Goal: Task Accomplishment & Management: Manage account settings

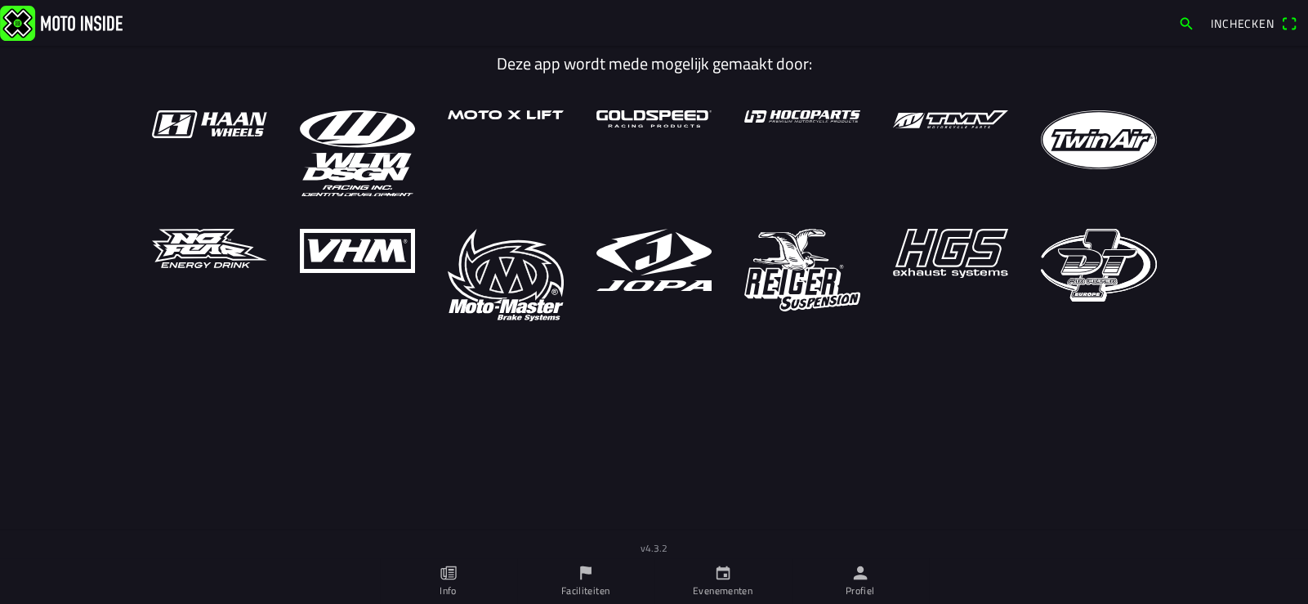
click at [855, 579] on icon "person" at bounding box center [860, 573] width 18 height 18
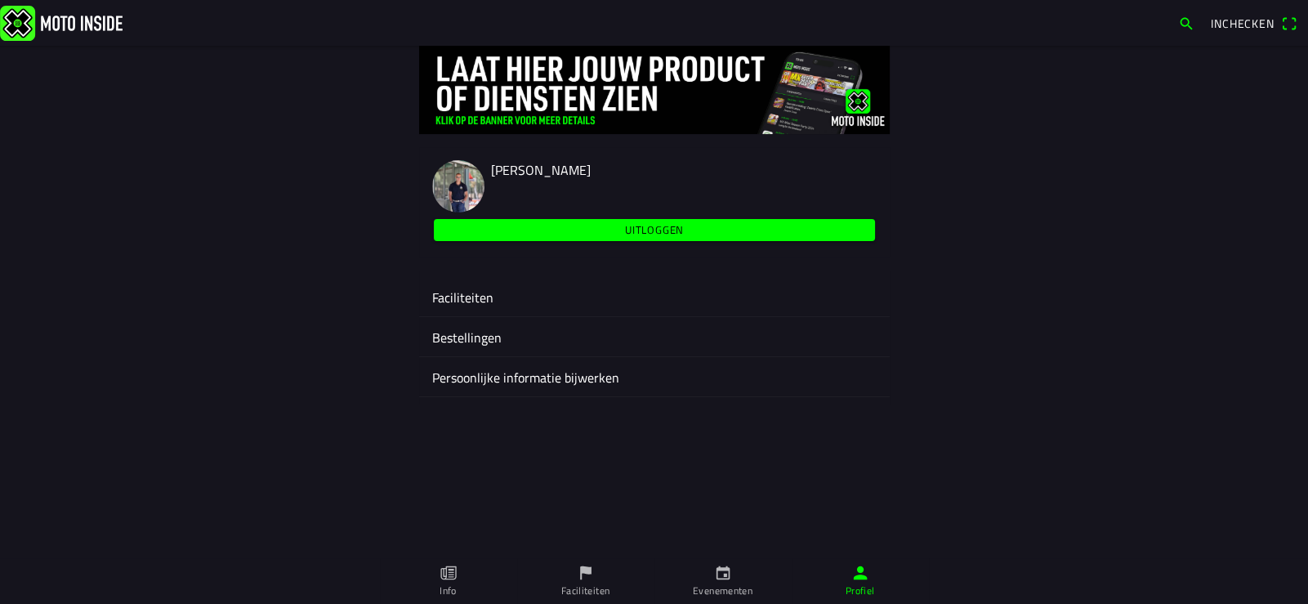
click at [473, 293] on ion-label "Faciliteiten" at bounding box center [654, 298] width 445 height 20
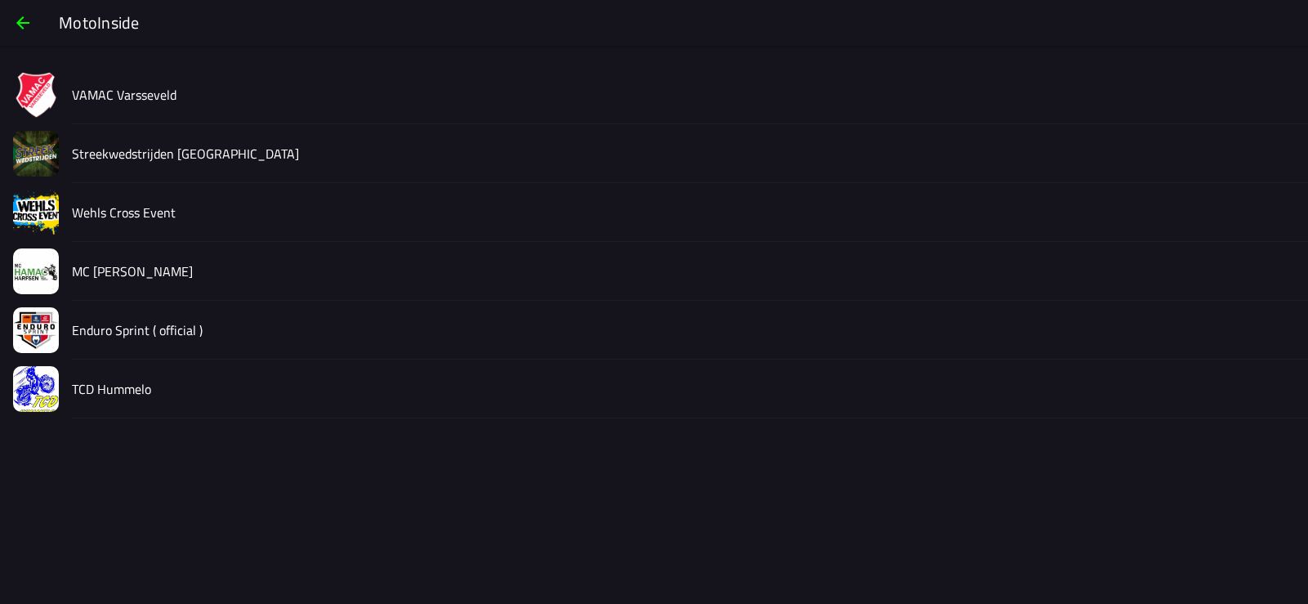
click at [0, 0] on slot "Enduro Sprint ( official )" at bounding box center [0, 0] width 0 height 0
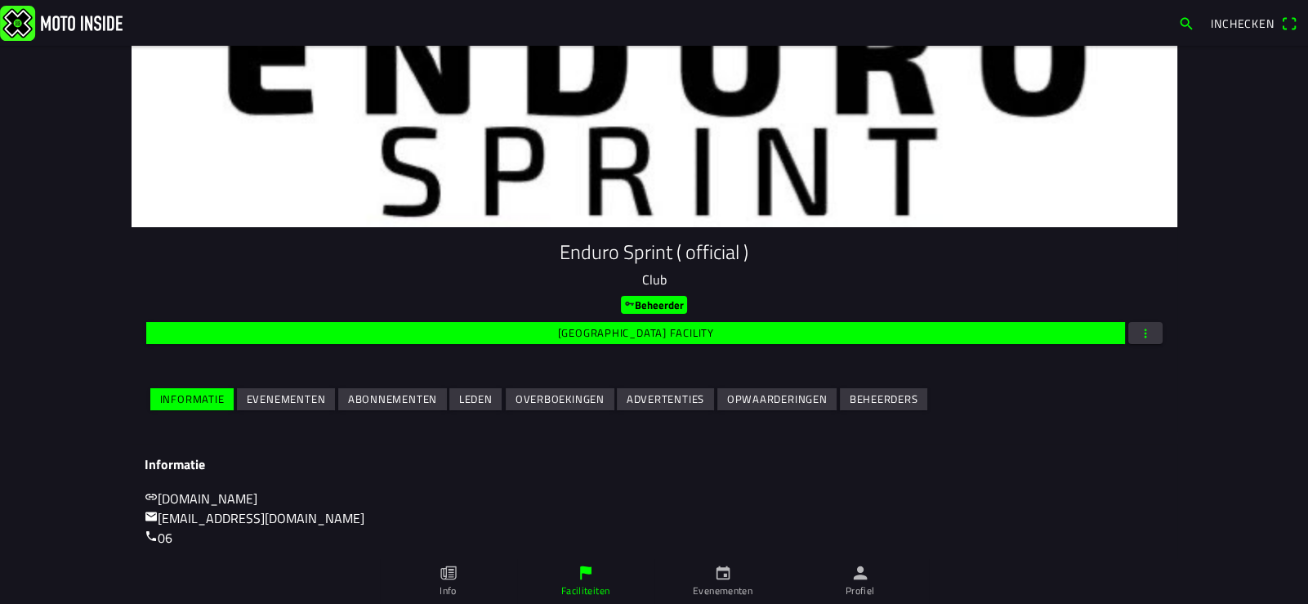
click at [0, 0] on slot "Evenementen" at bounding box center [0, 0] width 0 height 0
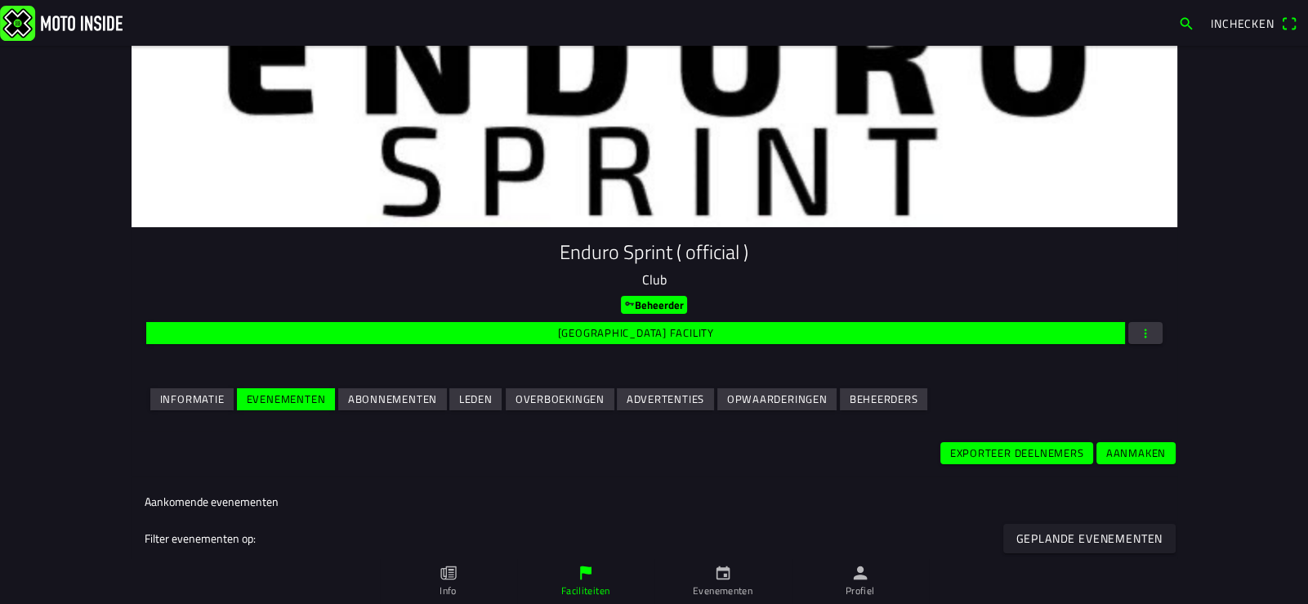
scroll to position [245, 0]
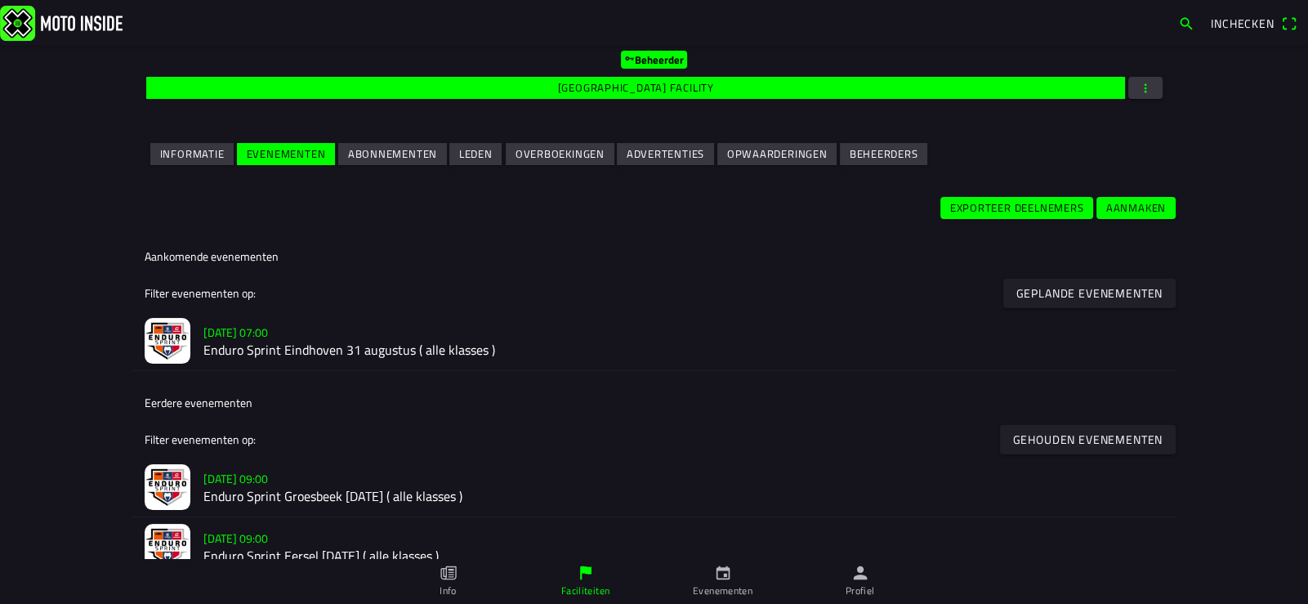
click at [306, 355] on h2 "Enduro Sprint Eindhoven 31 augustus ( alle klasses )" at bounding box center [683, 350] width 961 height 16
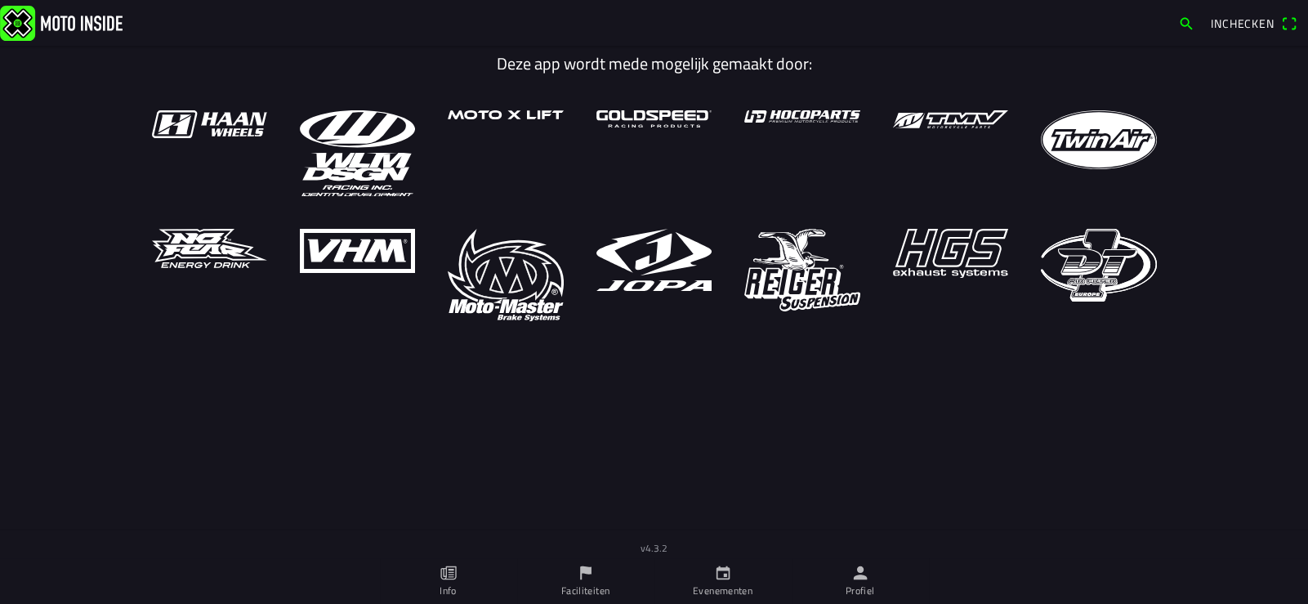
click at [865, 579] on icon "person" at bounding box center [860, 573] width 14 height 14
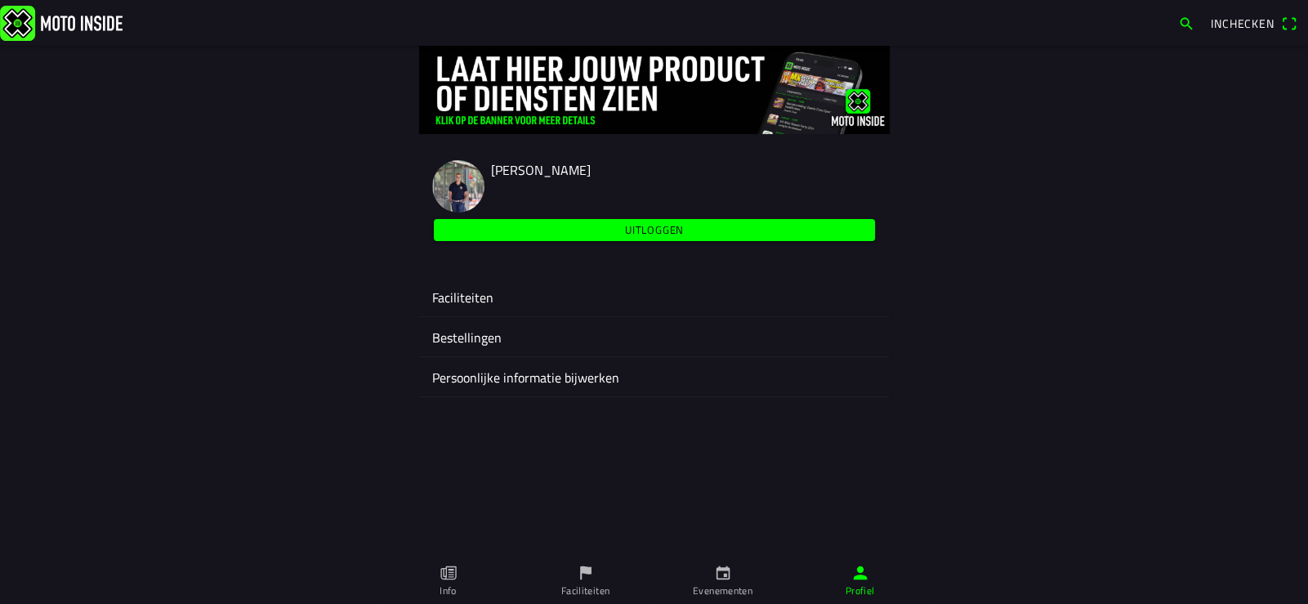
click at [485, 297] on ion-label "Faciliteiten" at bounding box center [654, 298] width 445 height 20
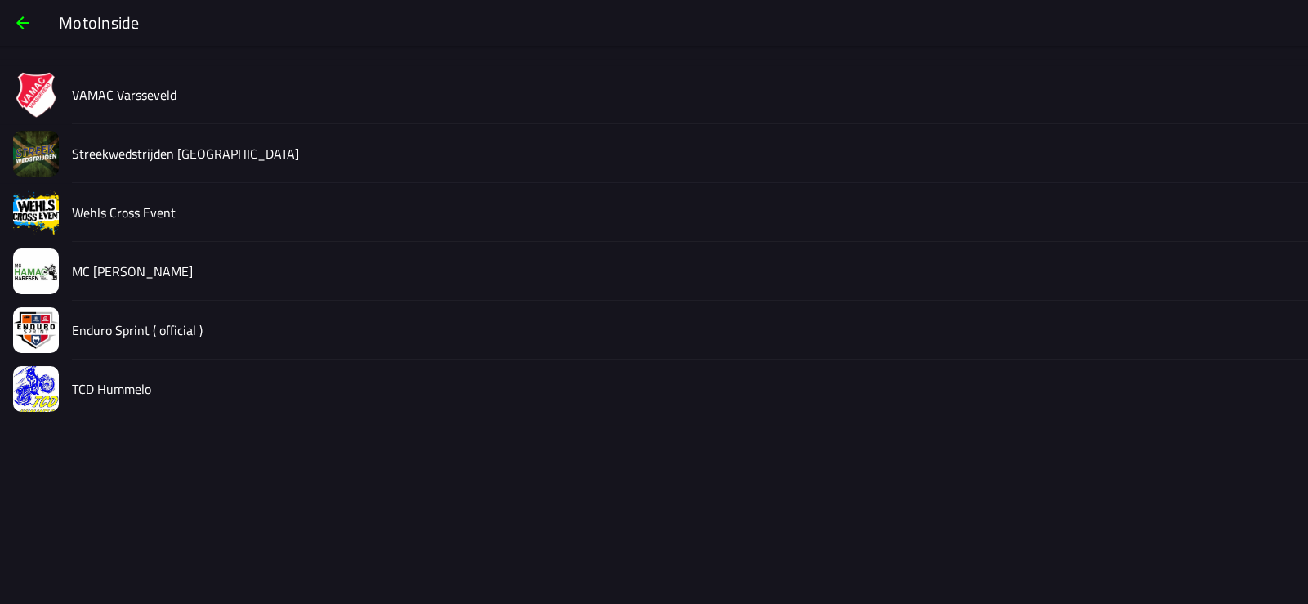
click at [0, 0] on slot "Streekwedstrijden [GEOGRAPHIC_DATA]" at bounding box center [0, 0] width 0 height 0
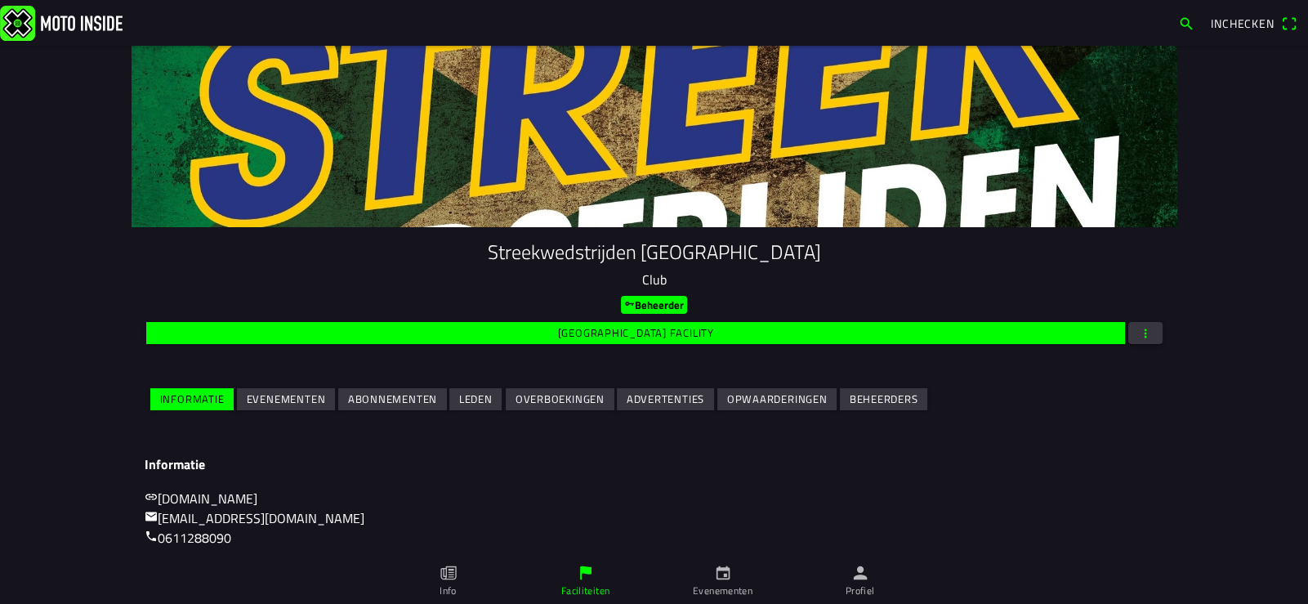
click at [0, 0] on slot "Evenementen" at bounding box center [0, 0] width 0 height 0
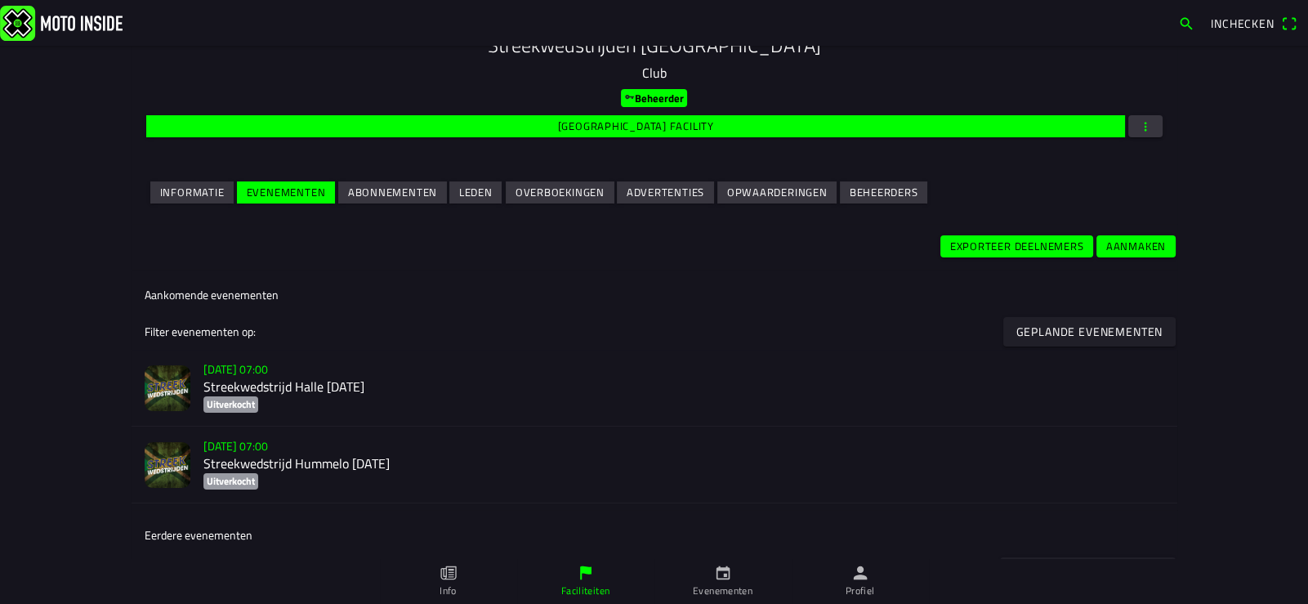
scroll to position [245, 0]
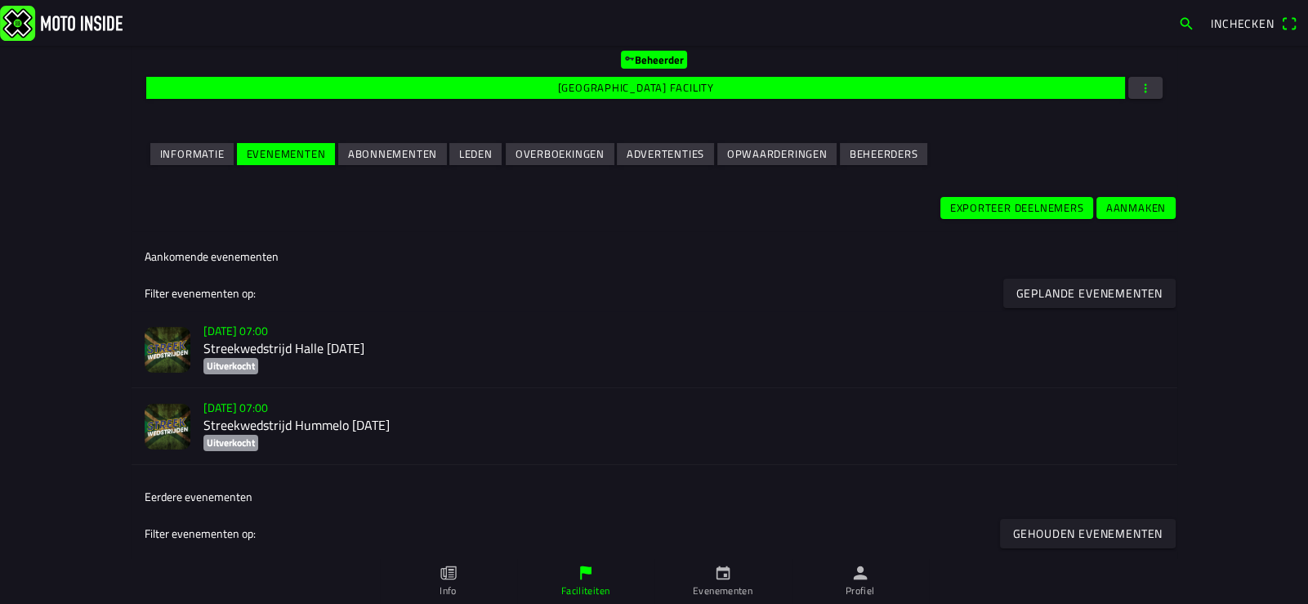
click at [323, 348] on h2 "Streekwedstrijd Halle [DATE]" at bounding box center [683, 349] width 961 height 16
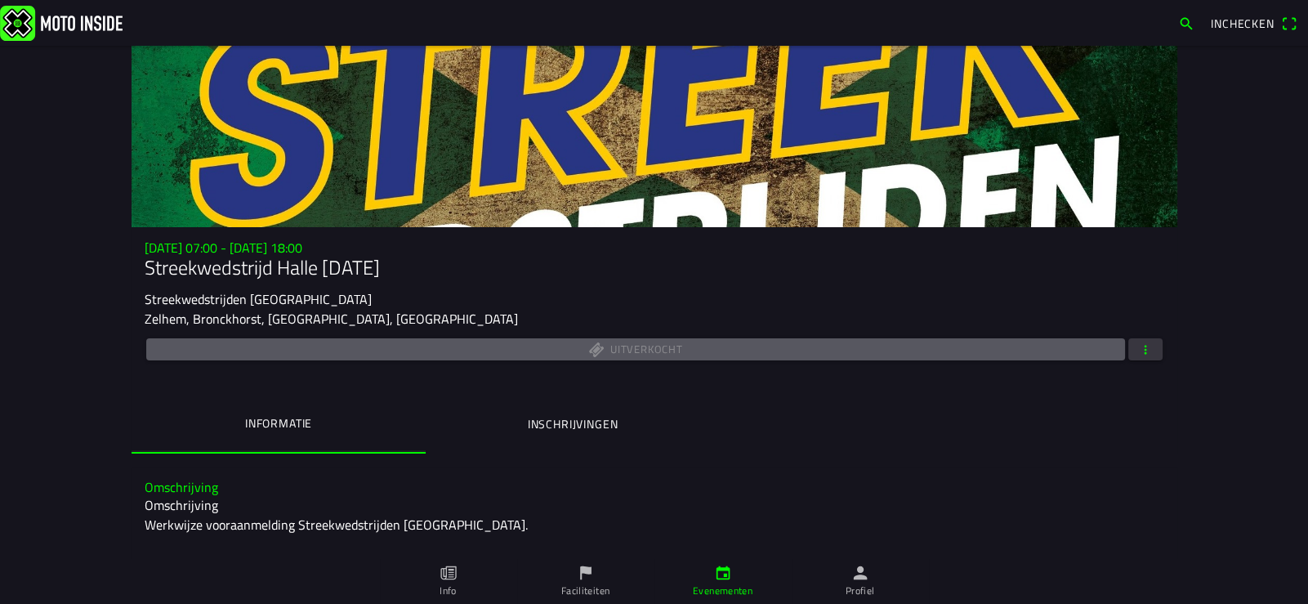
click at [1139, 337] on div "Uitverkocht" at bounding box center [655, 349] width 1020 height 29
click at [1142, 354] on span "button" at bounding box center [1145, 349] width 15 height 22
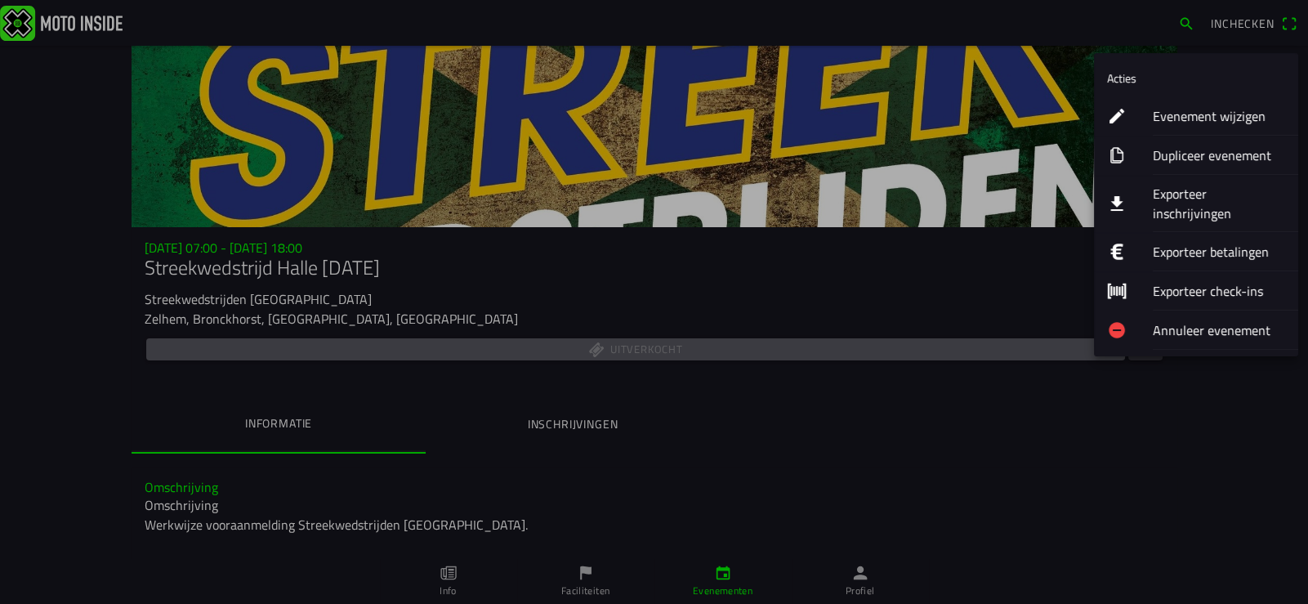
click at [1205, 118] on ion-label "Evenement wijzigen" at bounding box center [1219, 116] width 132 height 20
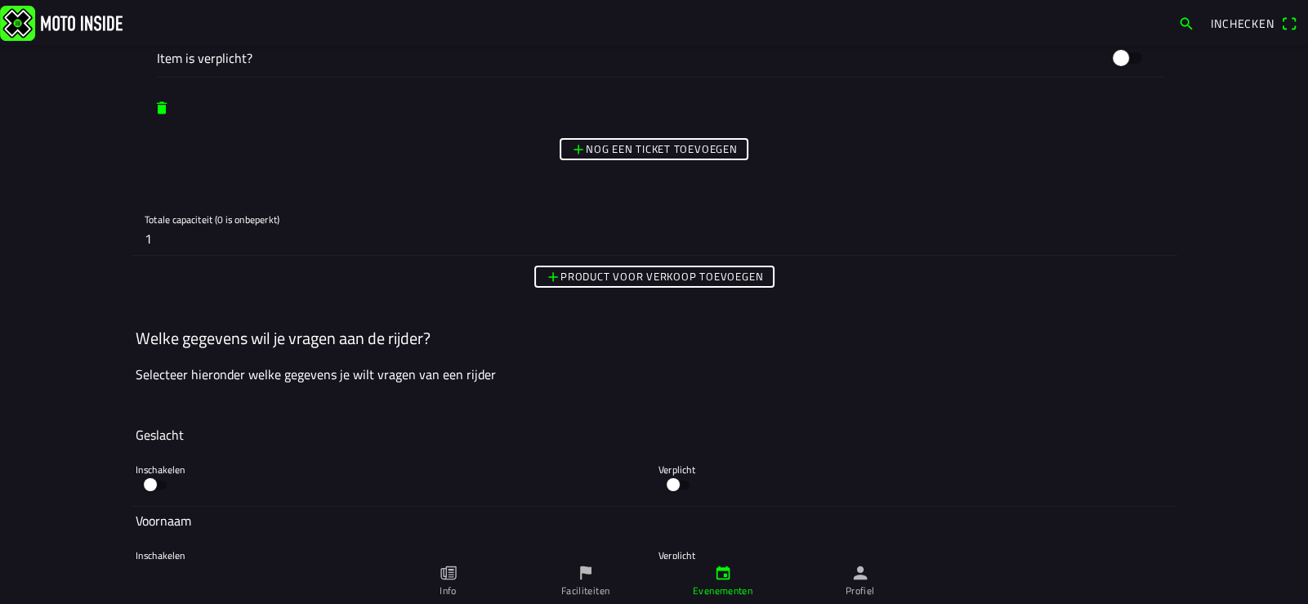
scroll to position [7109, 0]
click at [154, 220] on input "1" at bounding box center [655, 236] width 1020 height 33
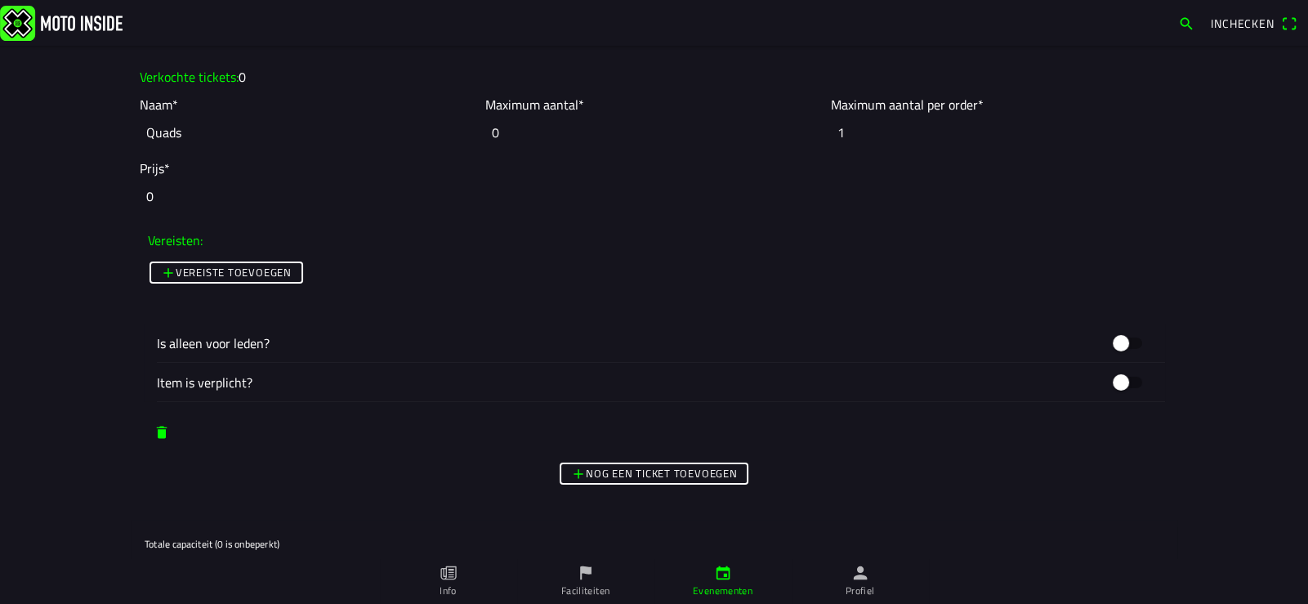
scroll to position [6700, 0]
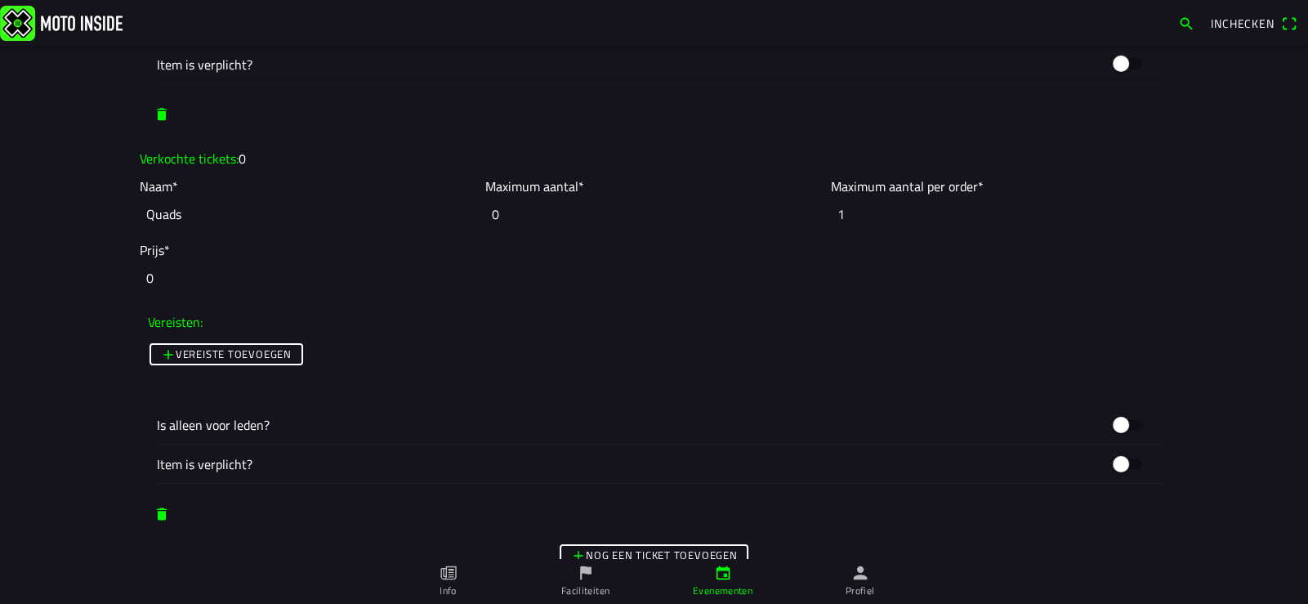
type input "0"
click at [154, 512] on span "button" at bounding box center [162, 513] width 16 height 29
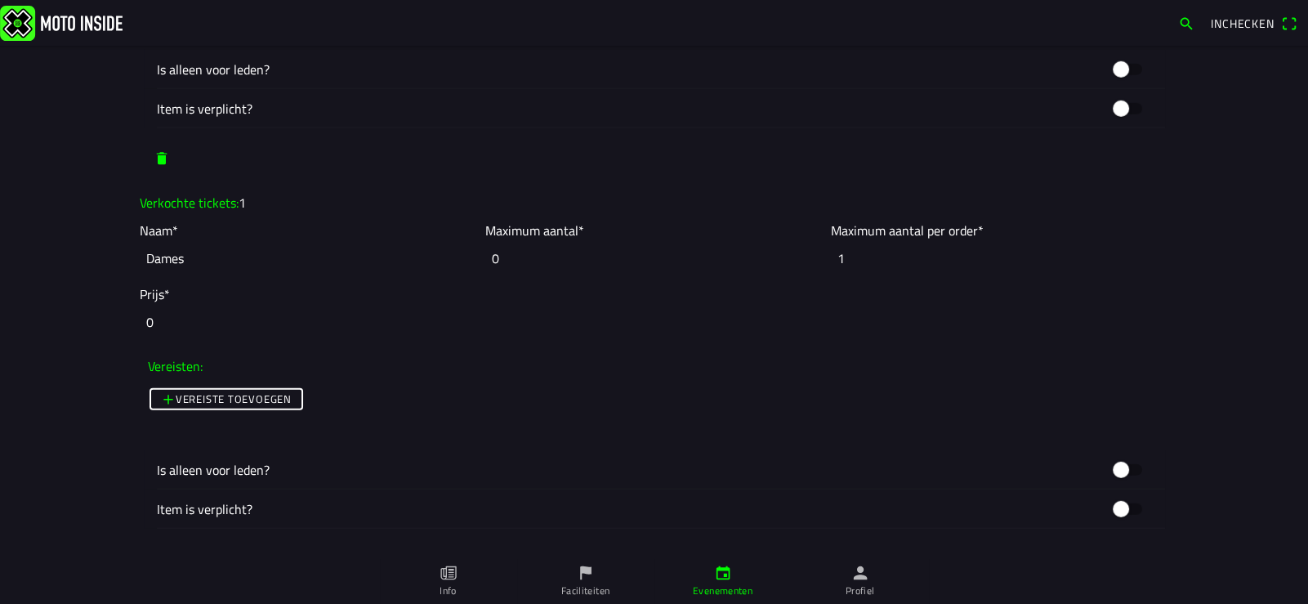
scroll to position [5801, 0]
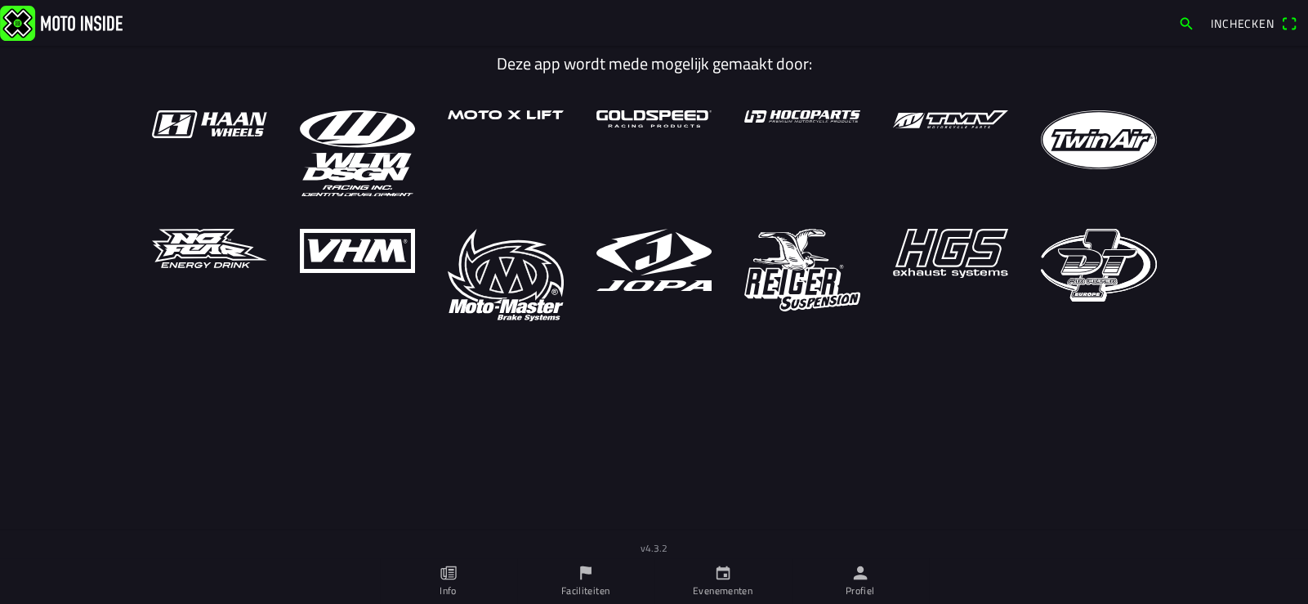
click at [861, 583] on ion-label "Profiel" at bounding box center [860, 590] width 29 height 15
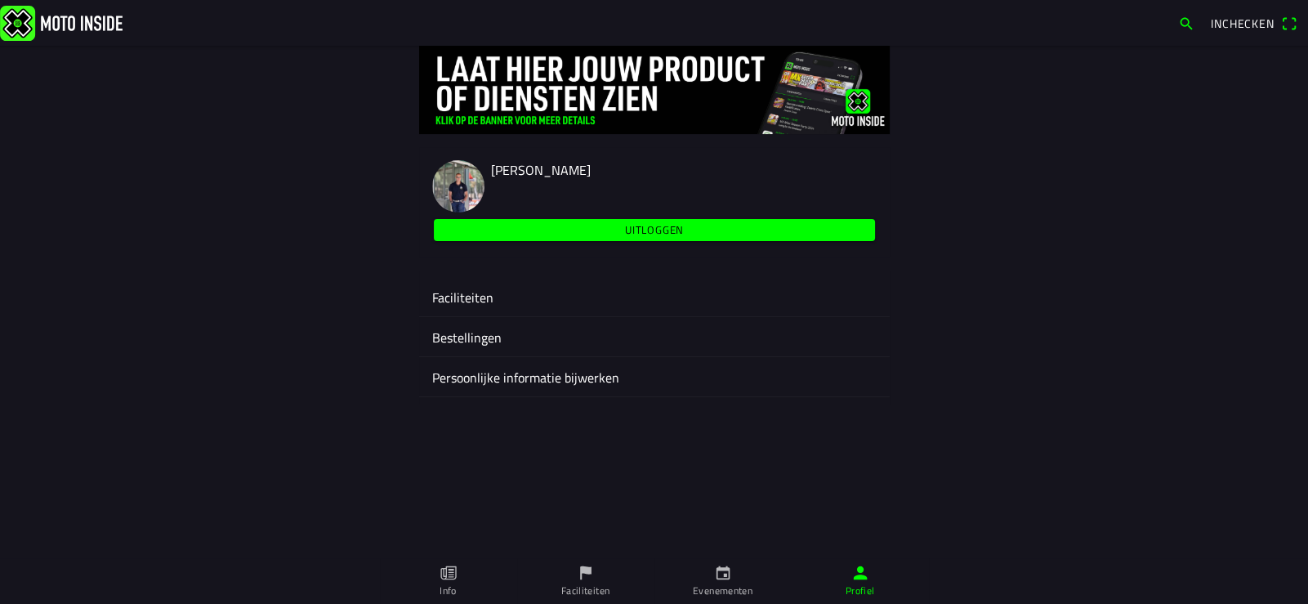
click at [469, 302] on ion-label "Faciliteiten" at bounding box center [654, 298] width 445 height 20
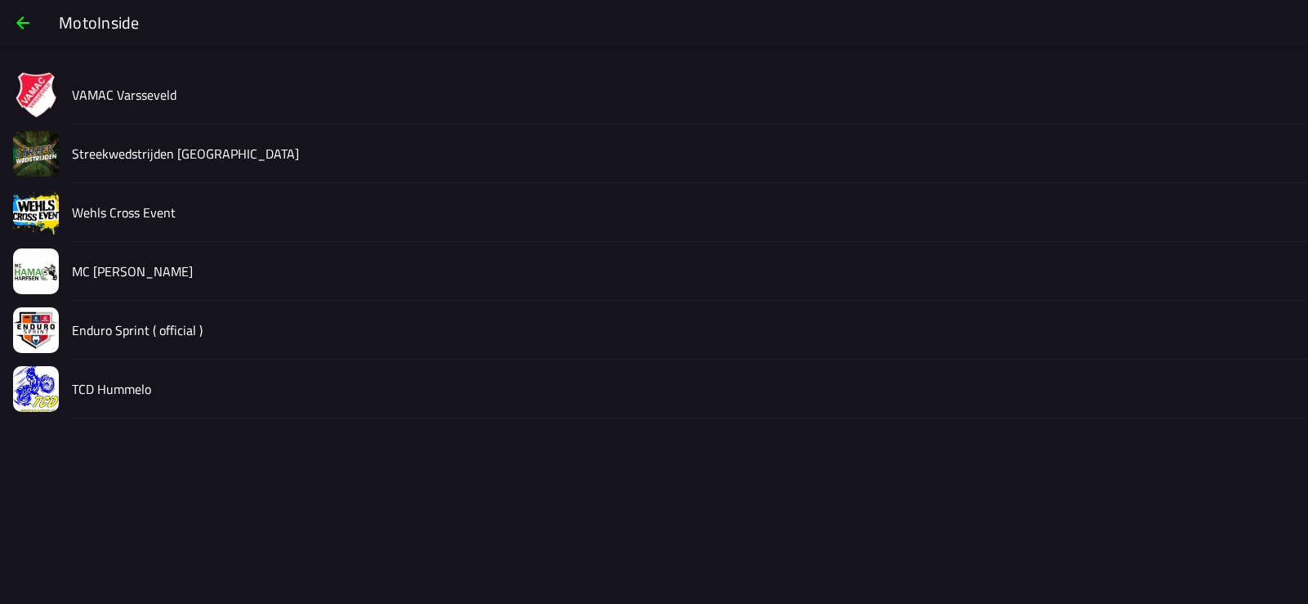
click at [0, 0] on slot "Streekwedstrijden [GEOGRAPHIC_DATA]" at bounding box center [0, 0] width 0 height 0
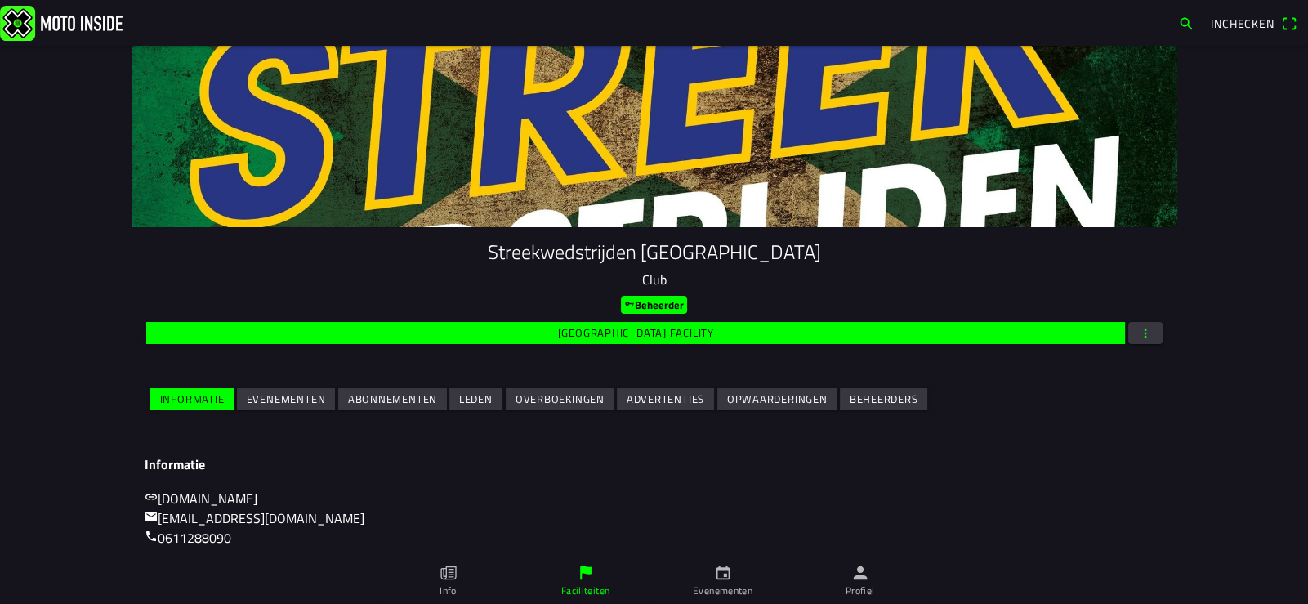
click at [0, 0] on slot "Evenementen" at bounding box center [0, 0] width 0 height 0
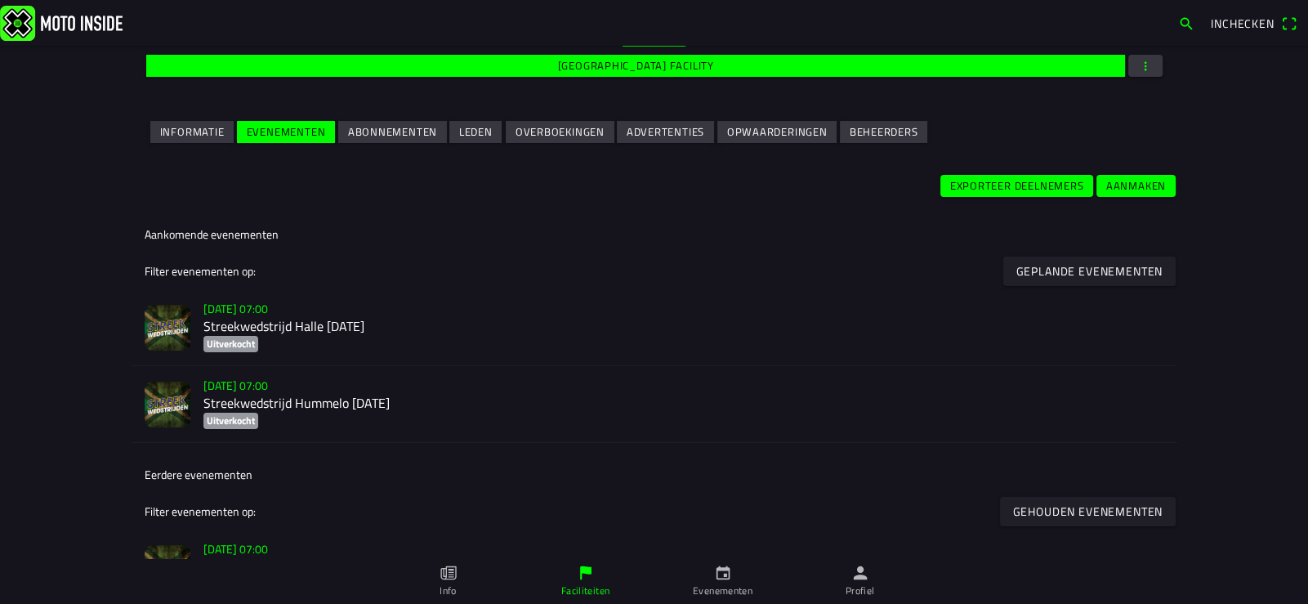
scroll to position [326, 0]
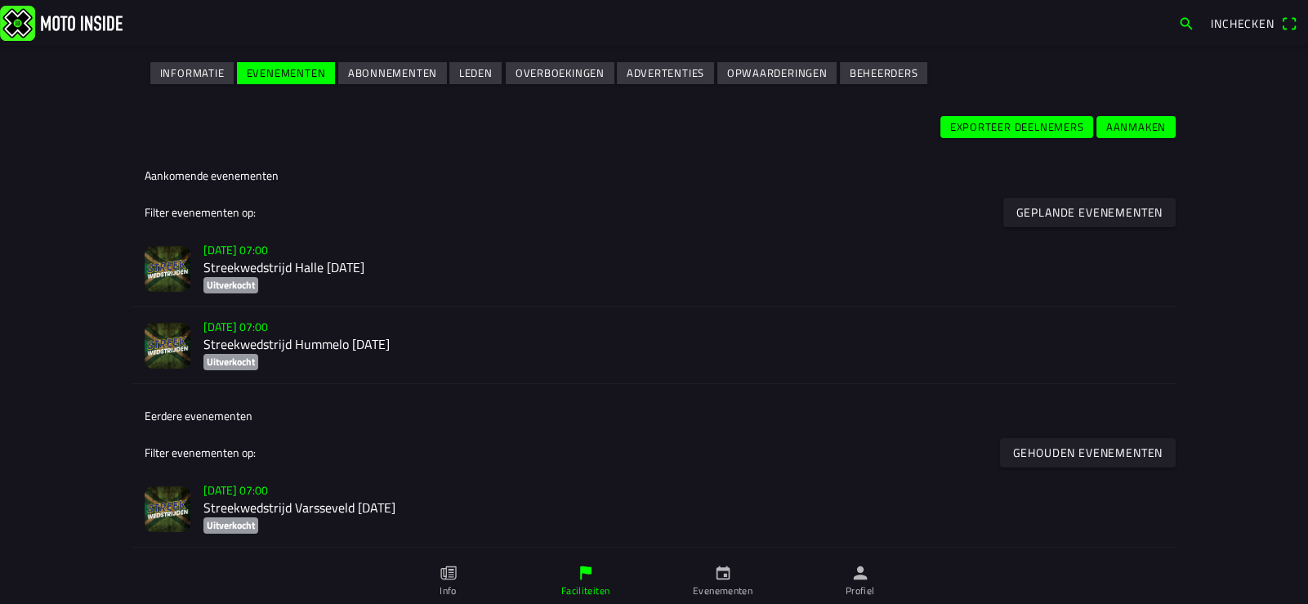
click at [285, 270] on h2 "Streekwedstrijd Halle [DATE]" at bounding box center [683, 268] width 961 height 16
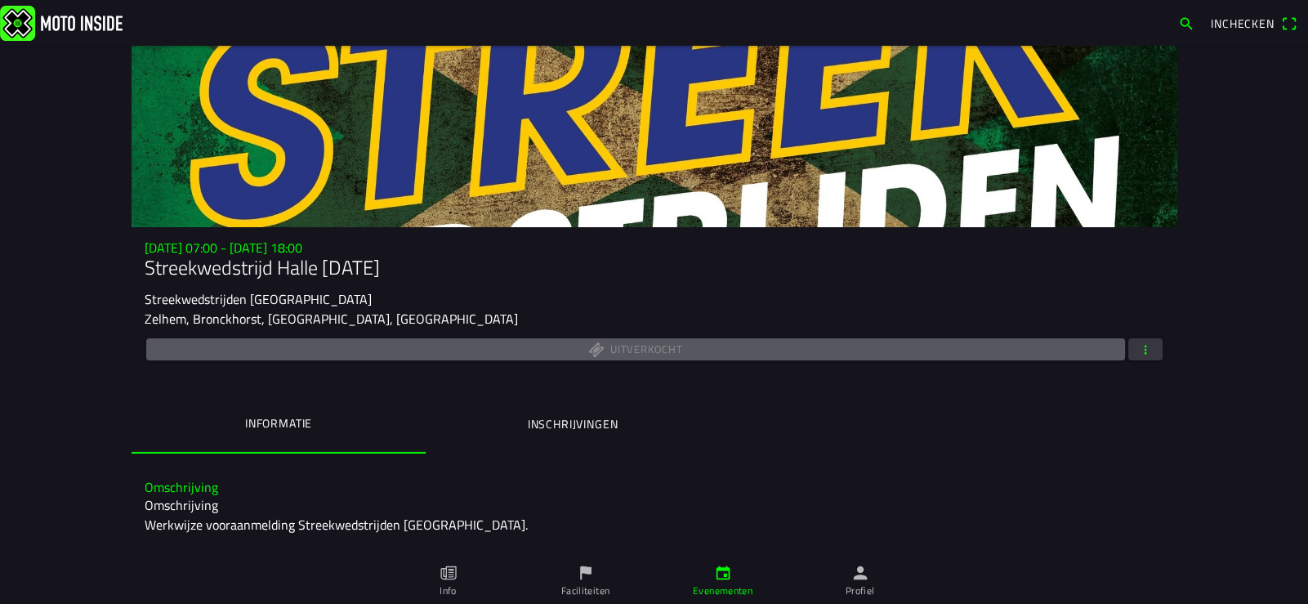
click at [1142, 346] on span "button" at bounding box center [1145, 349] width 15 height 22
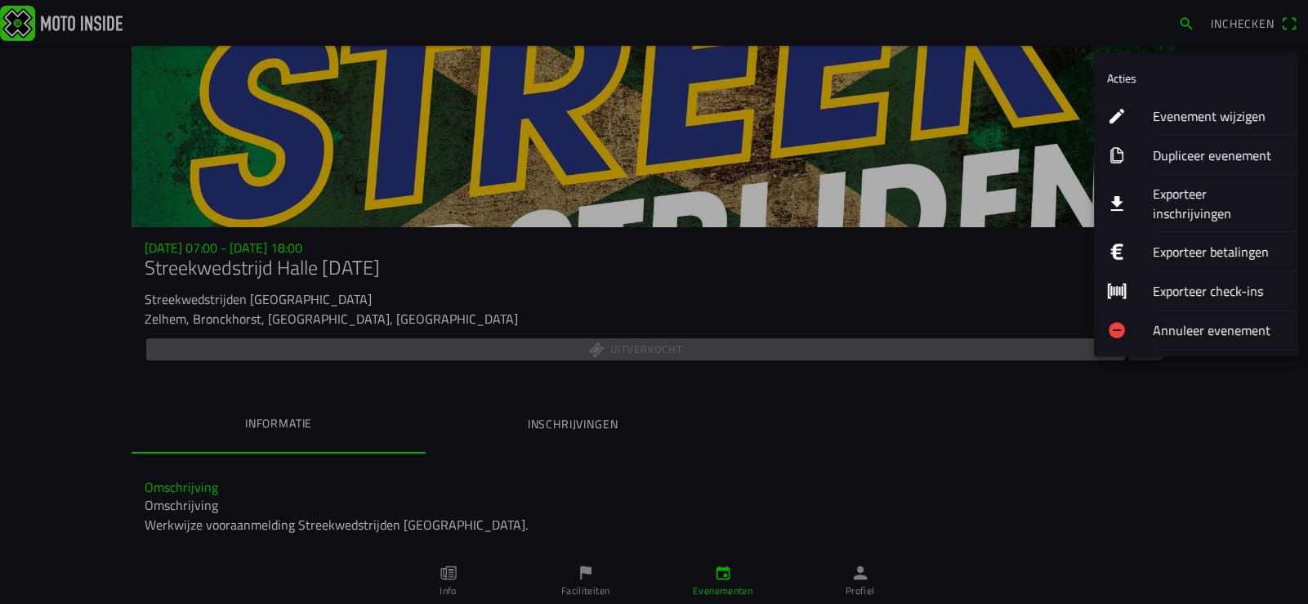
click at [1214, 108] on ion-label "Evenement wijzigen" at bounding box center [1219, 116] width 132 height 20
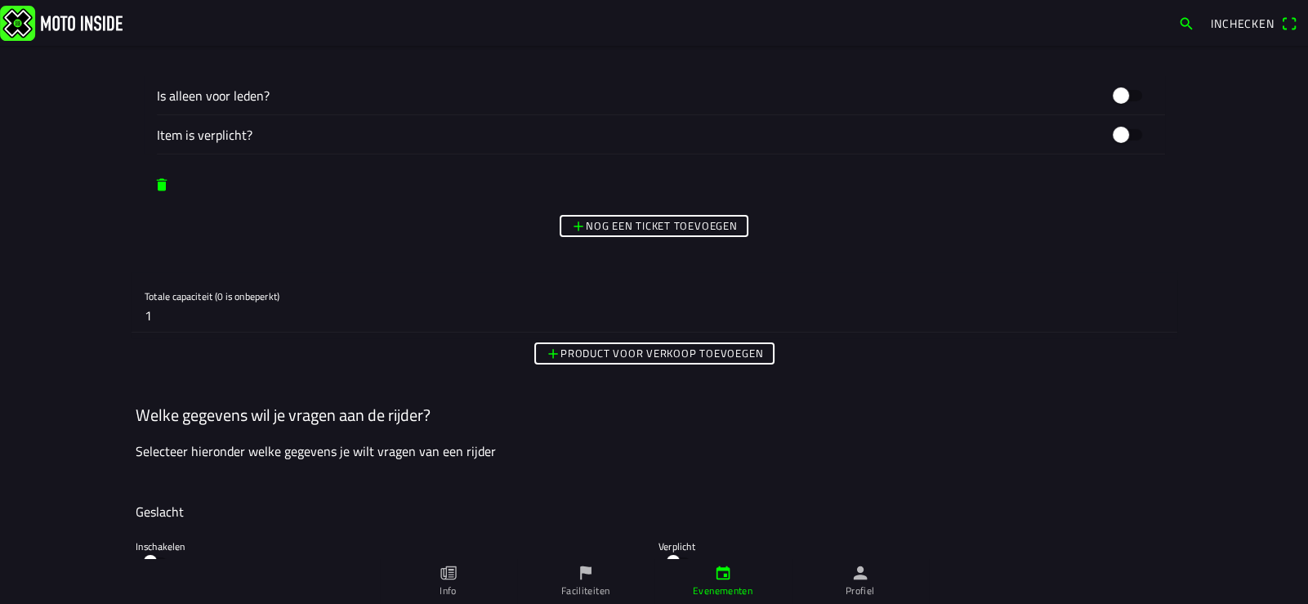
scroll to position [7027, 0]
click at [176, 312] on input "1" at bounding box center [655, 318] width 1020 height 33
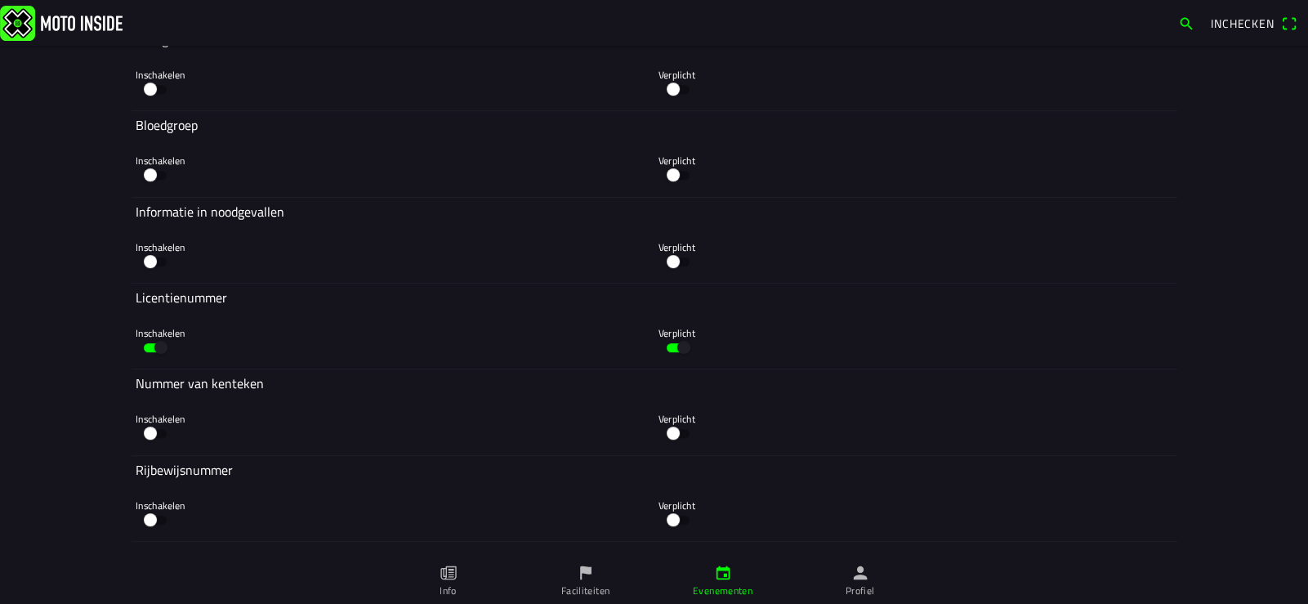
scroll to position [9066, 0]
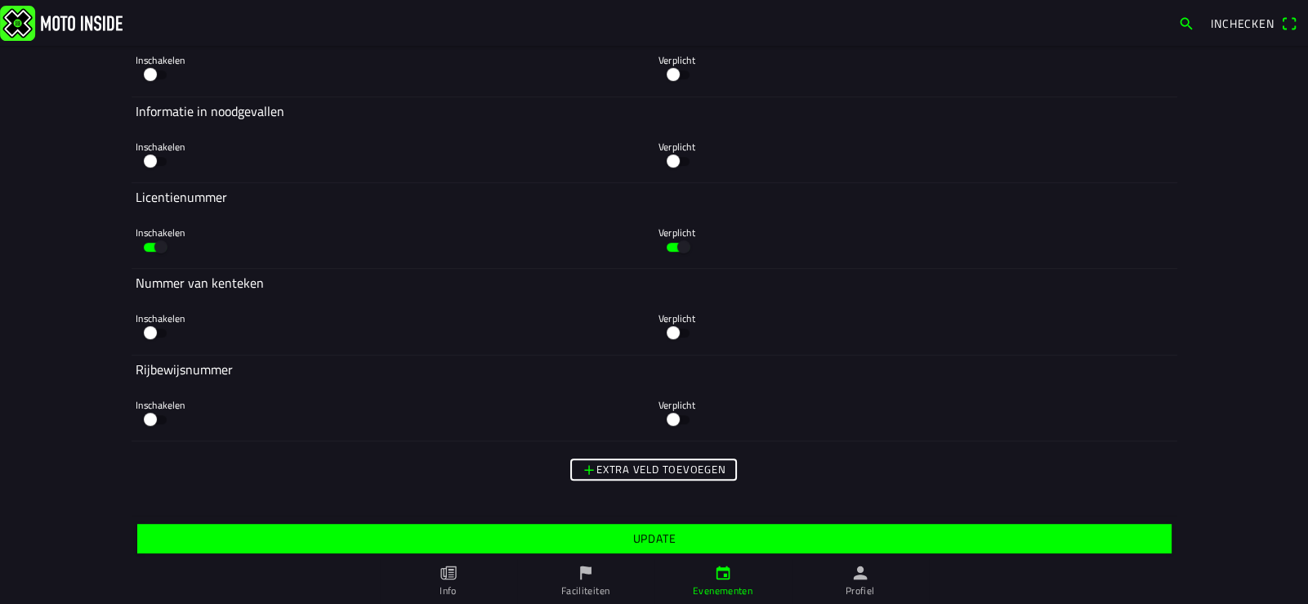
type input "0"
click at [0, 0] on slot "Update" at bounding box center [0, 0] width 0 height 0
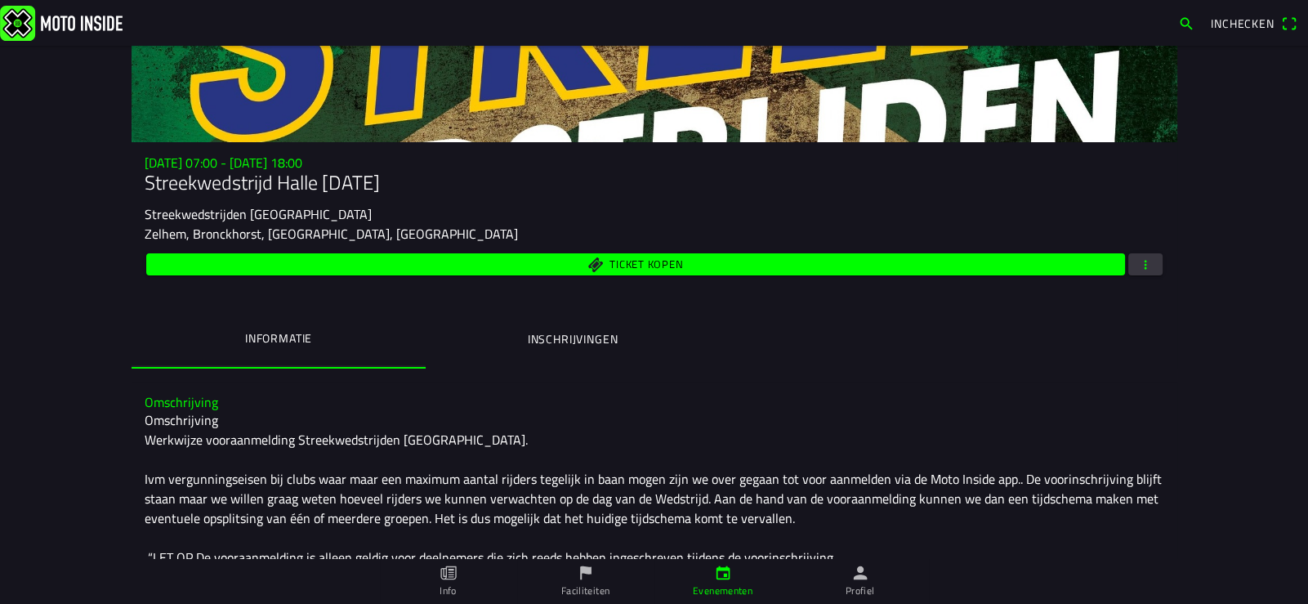
scroll to position [81, 0]
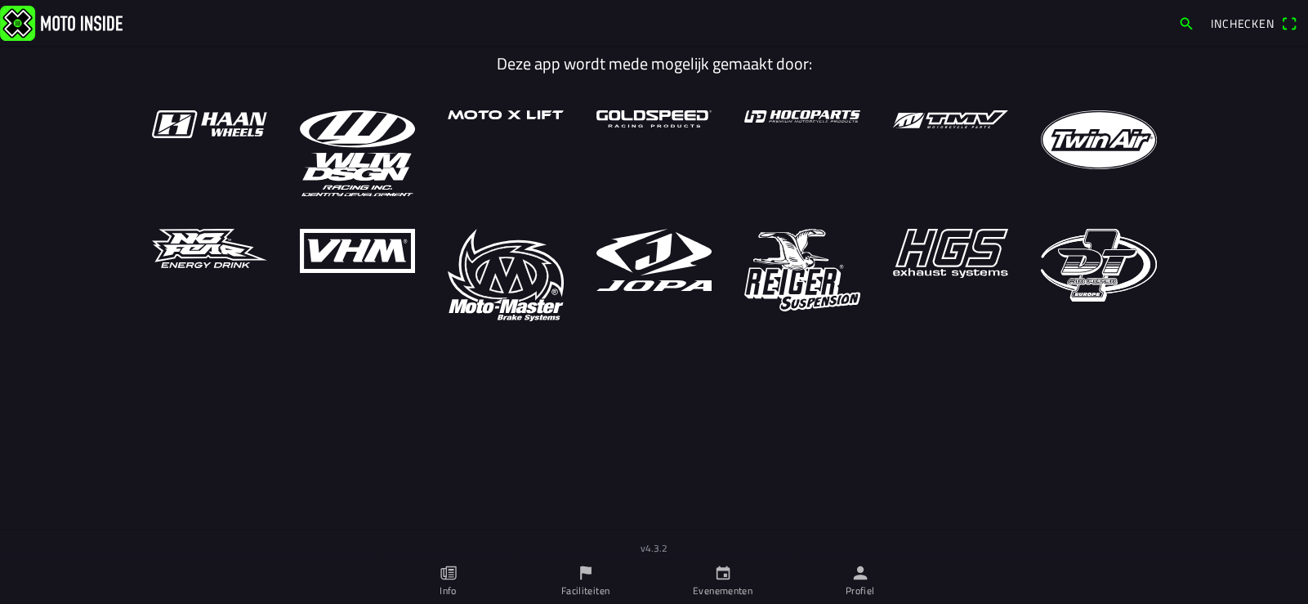
click at [851, 582] on link "Profiel" at bounding box center [860, 581] width 137 height 46
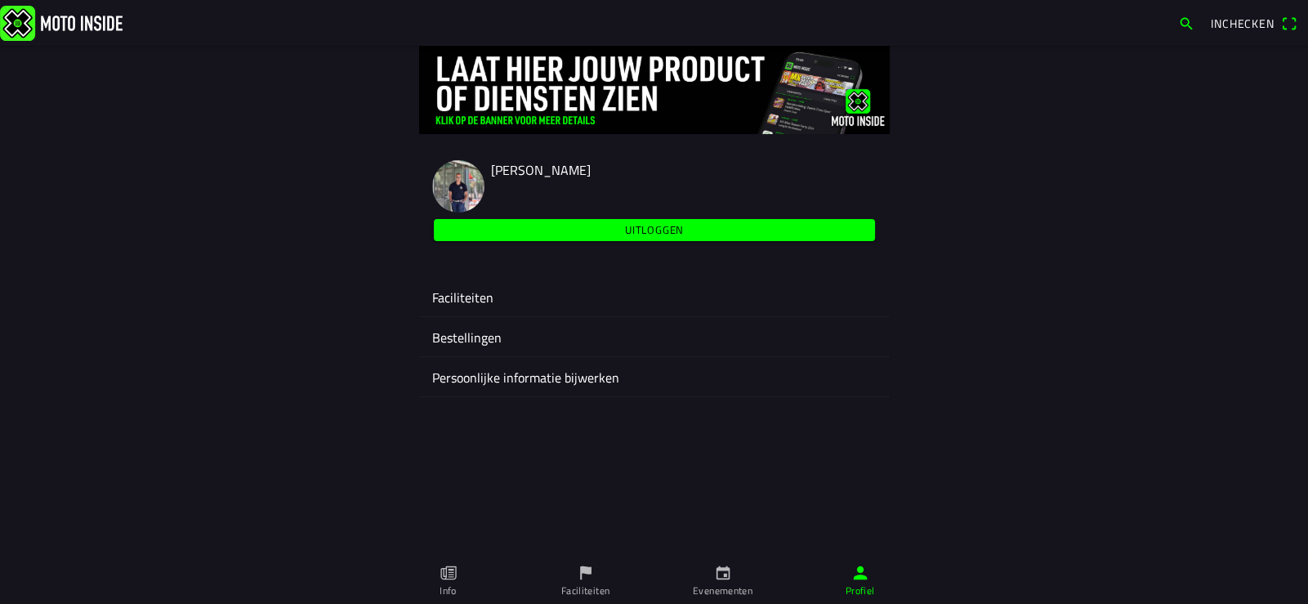
click at [451, 289] on ion-label "Faciliteiten" at bounding box center [654, 298] width 445 height 20
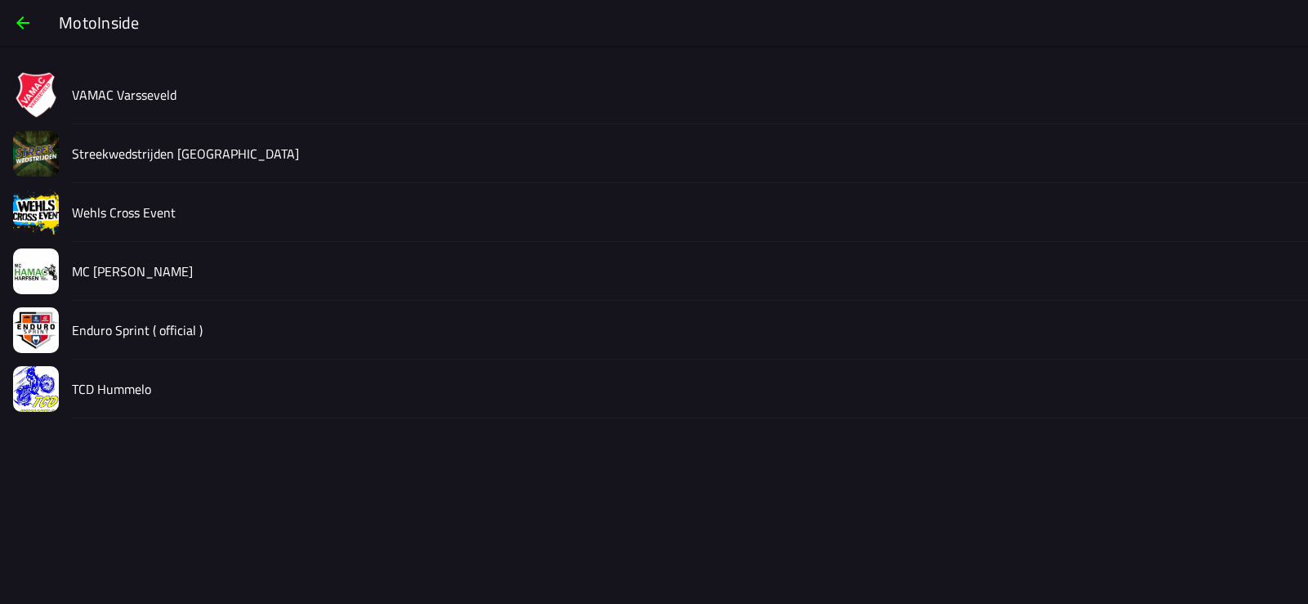
click at [0, 0] on slot "Streekwedstrijden [GEOGRAPHIC_DATA]" at bounding box center [0, 0] width 0 height 0
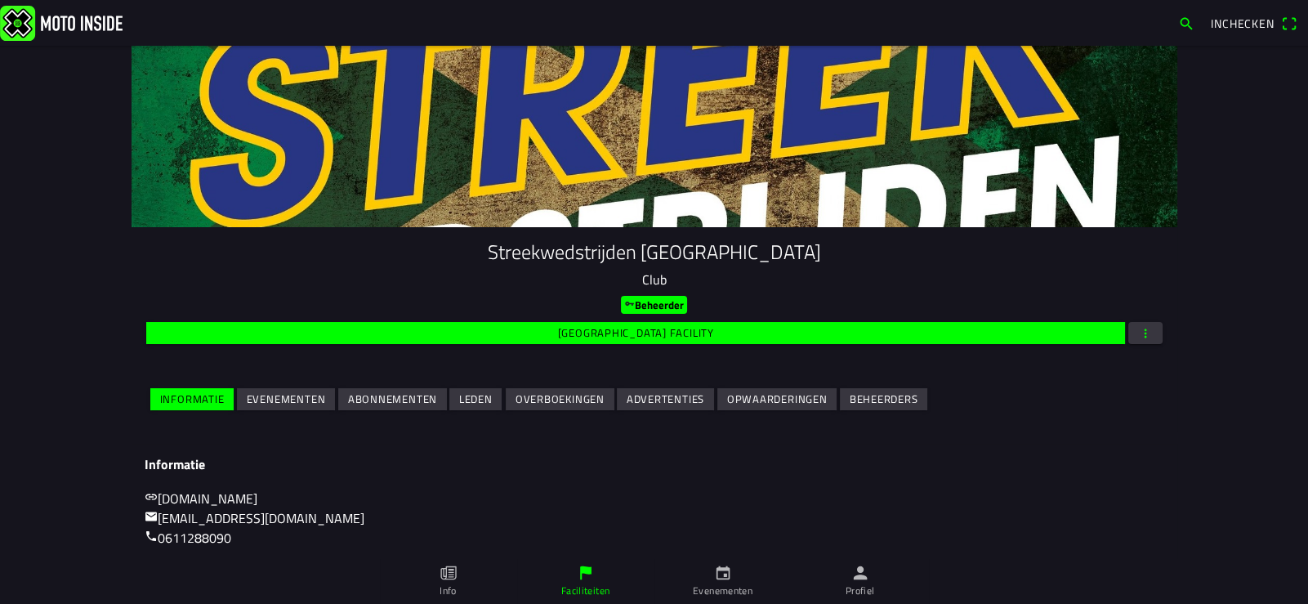
click at [0, 0] on slot "Evenementen" at bounding box center [0, 0] width 0 height 0
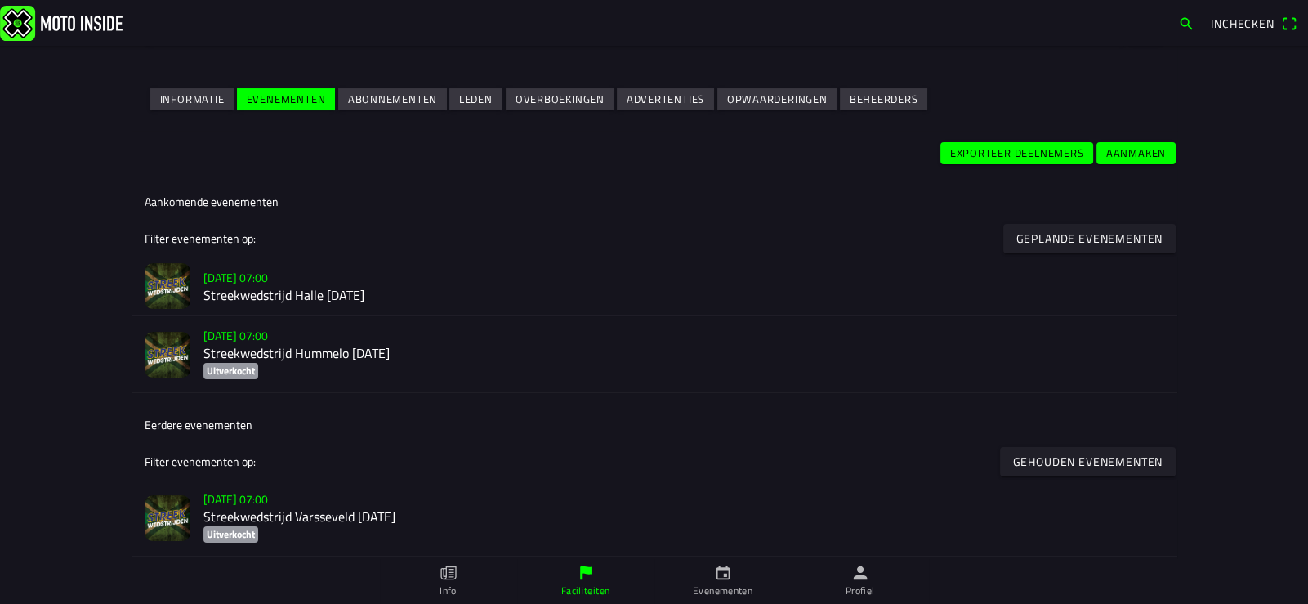
scroll to position [326, 0]
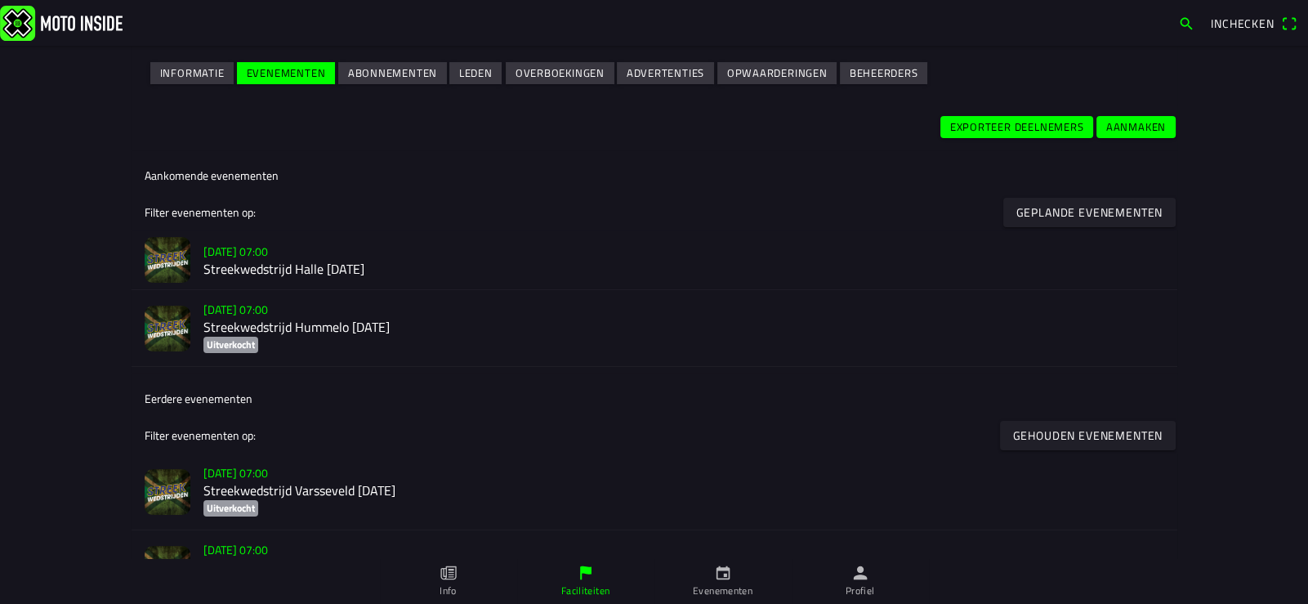
click at [294, 254] on h3 "[DATE] 07:00" at bounding box center [683, 251] width 961 height 17
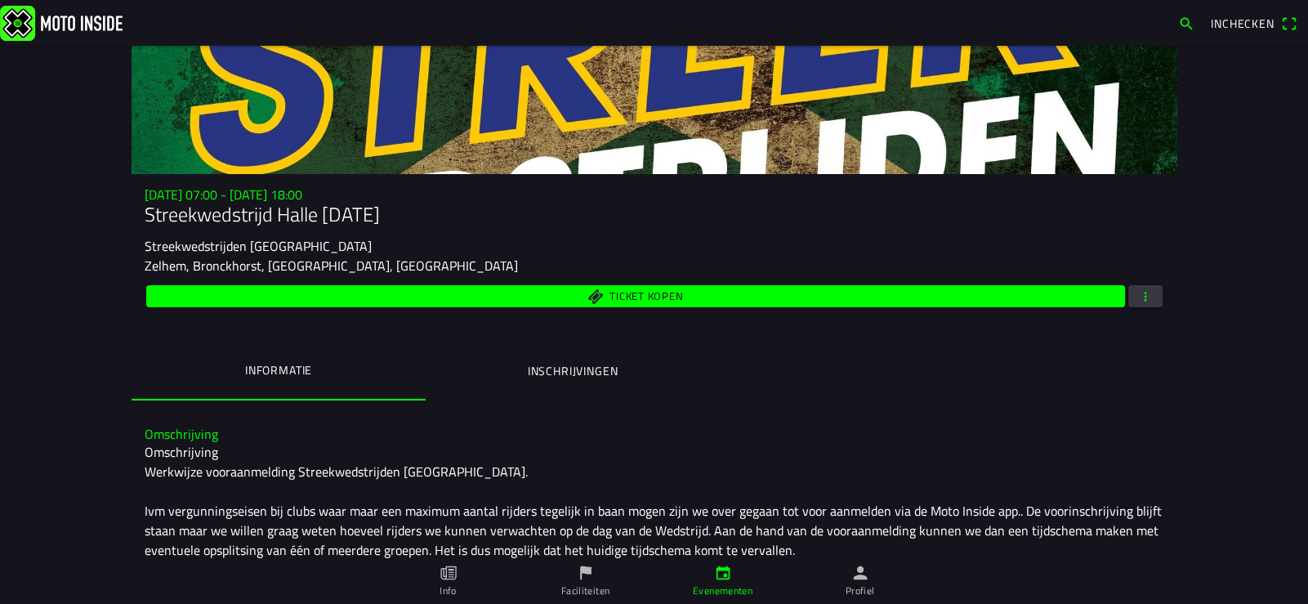
scroll to position [163, 0]
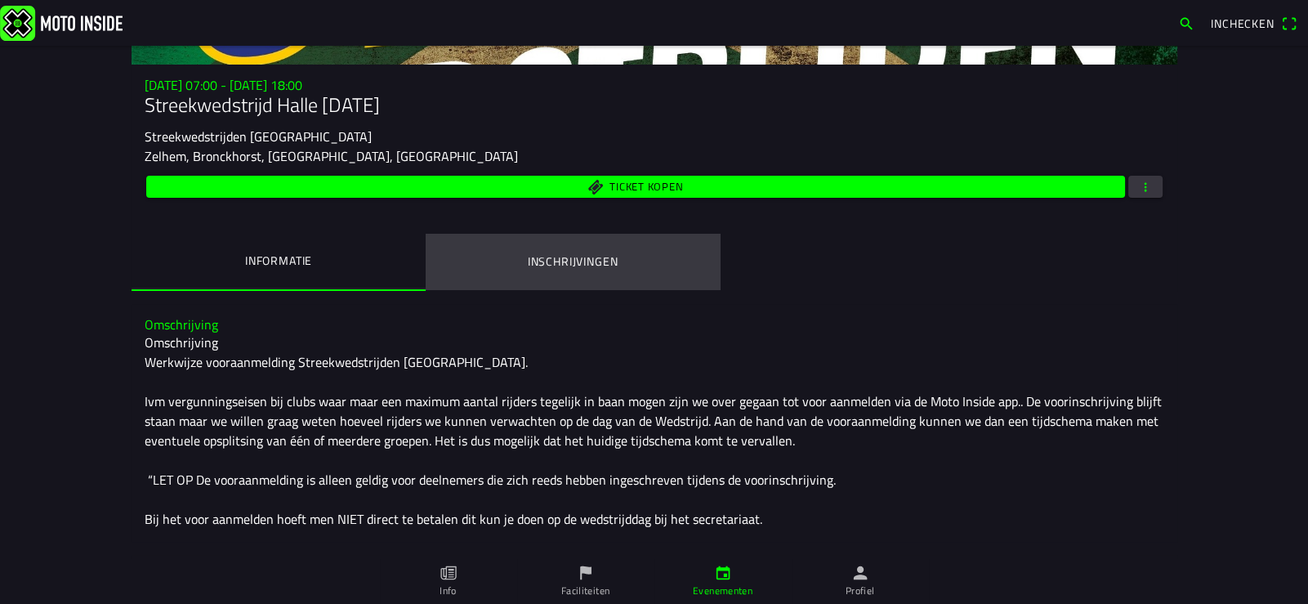
click at [564, 255] on ion-label "Inschrijvingen" at bounding box center [572, 261] width 91 height 18
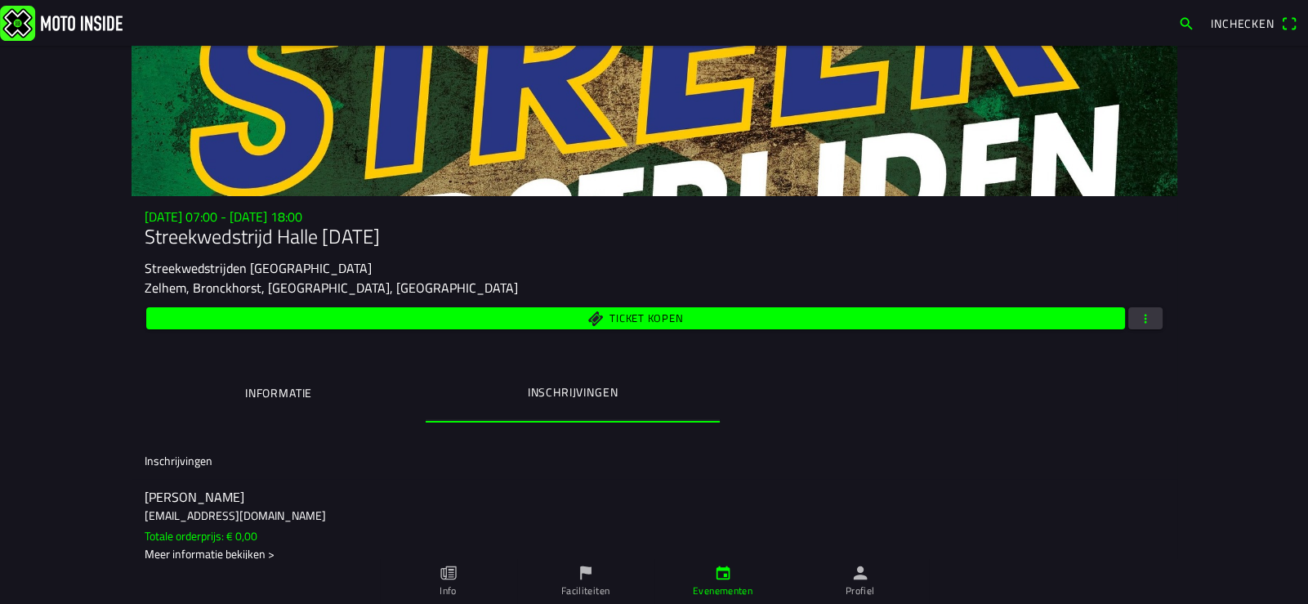
scroll to position [0, 0]
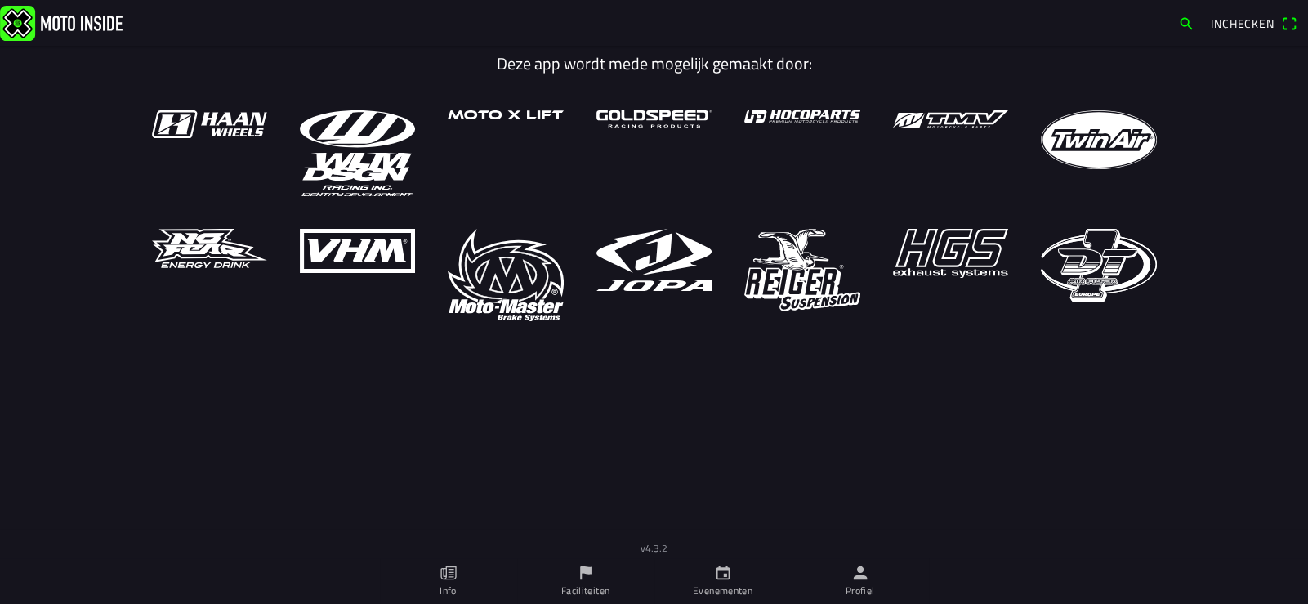
click at [852, 582] on link "Profiel" at bounding box center [860, 581] width 137 height 46
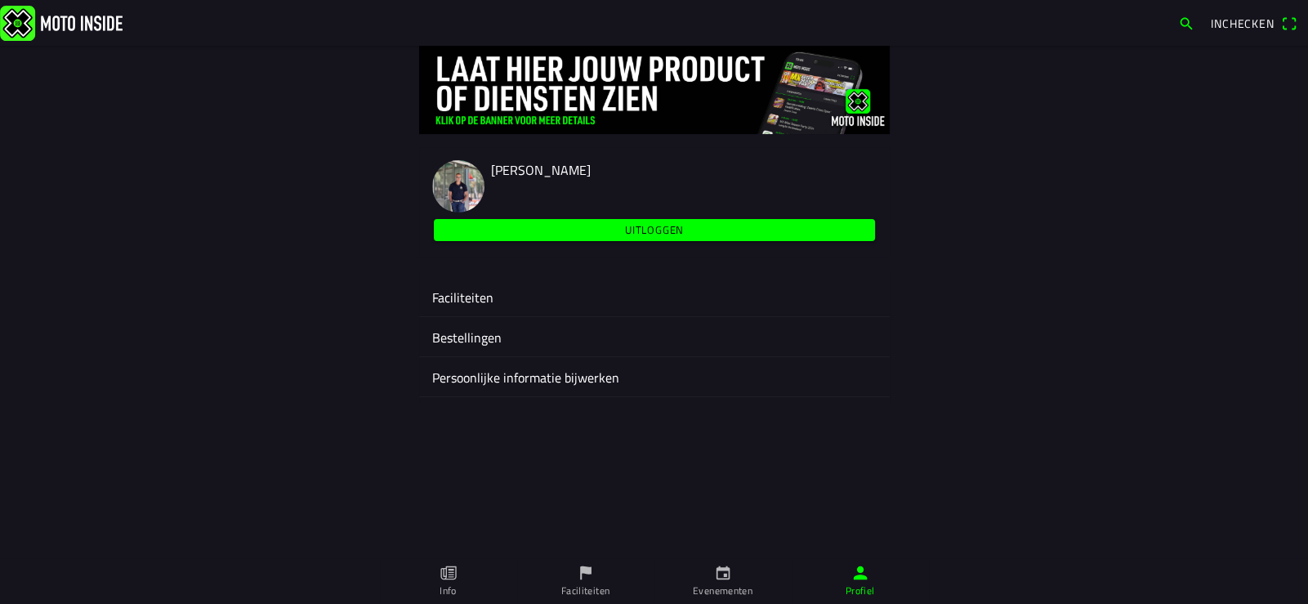
click at [454, 290] on ion-label "Faciliteiten" at bounding box center [654, 298] width 445 height 20
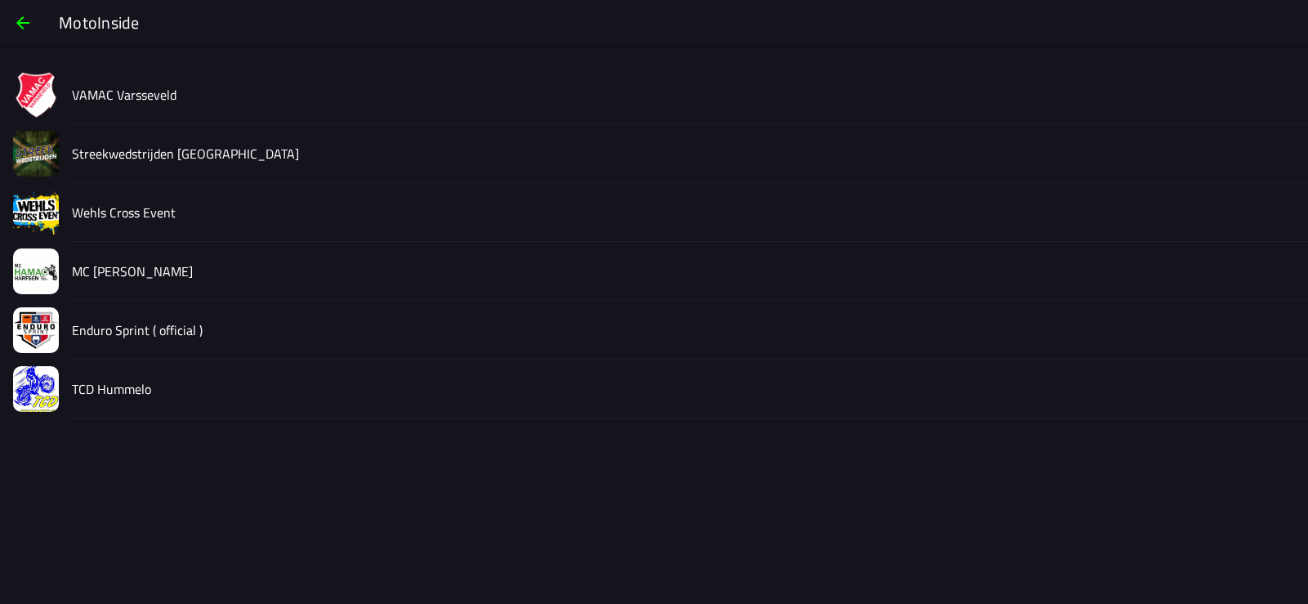
click at [0, 0] on slot "Streekwedstrijden [GEOGRAPHIC_DATA]" at bounding box center [0, 0] width 0 height 0
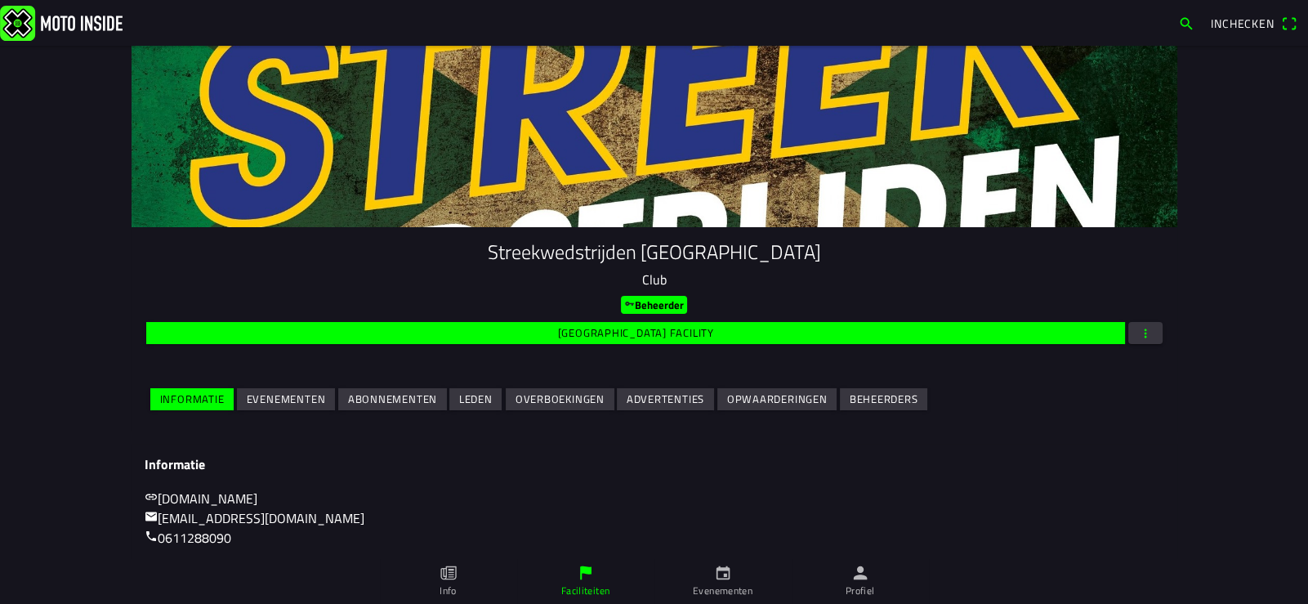
click at [0, 0] on slot "Evenementen" at bounding box center [0, 0] width 0 height 0
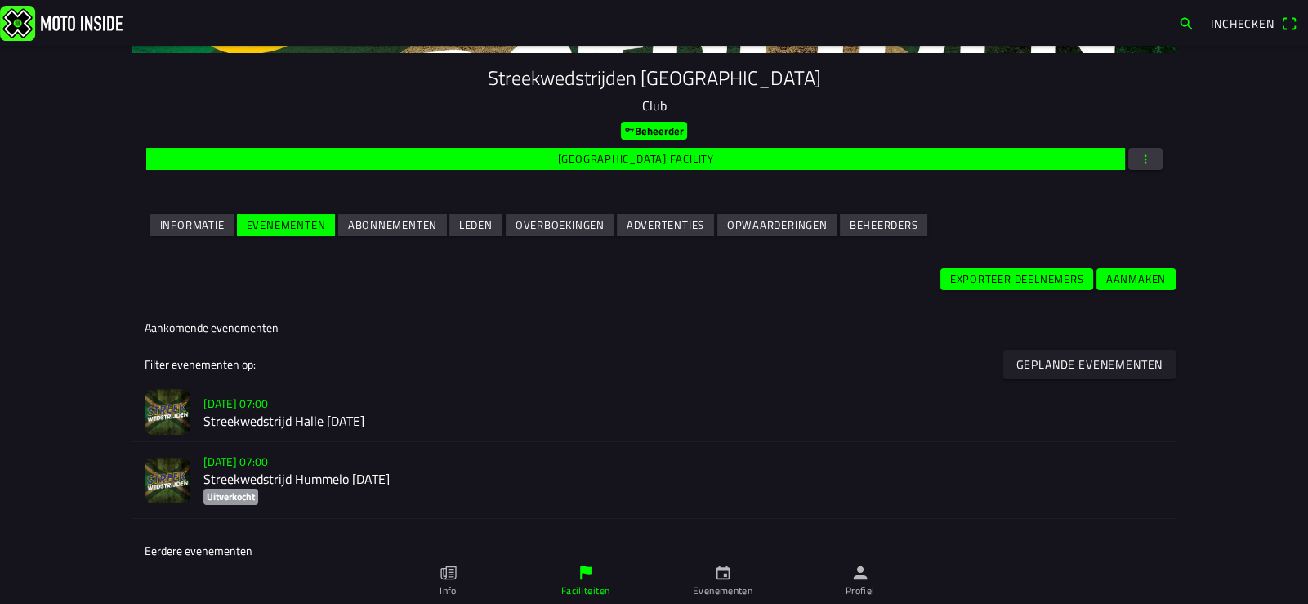
scroll to position [245, 0]
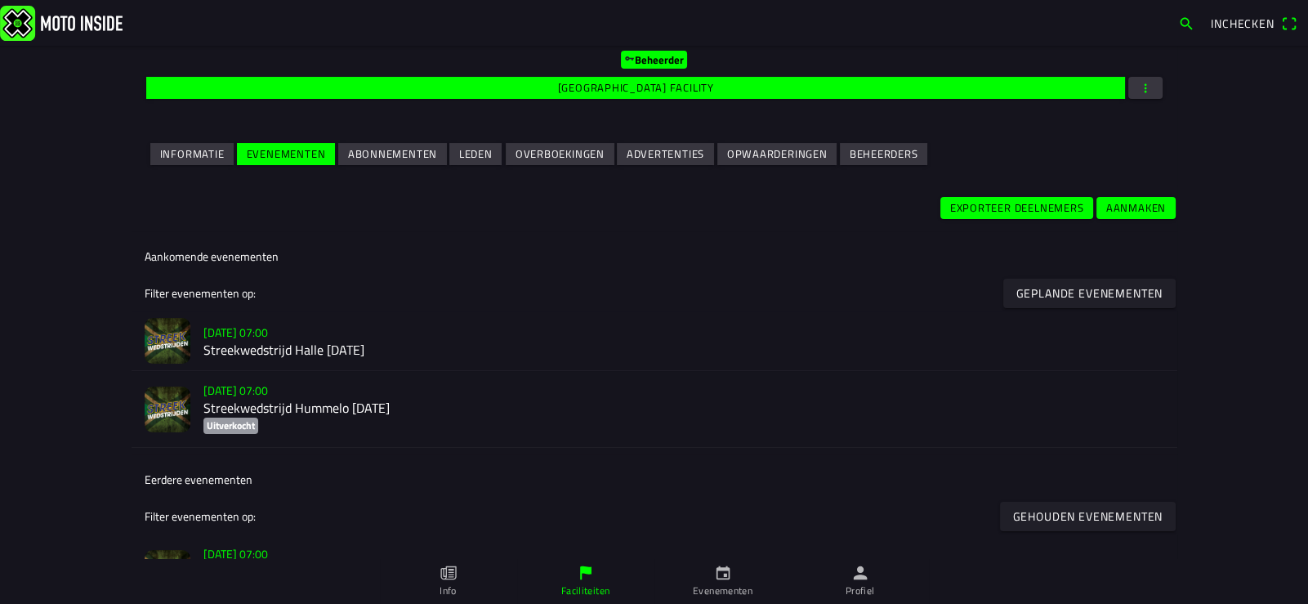
click at [275, 346] on h2 "Streekwedstrijd Halle [DATE]" at bounding box center [683, 350] width 961 height 16
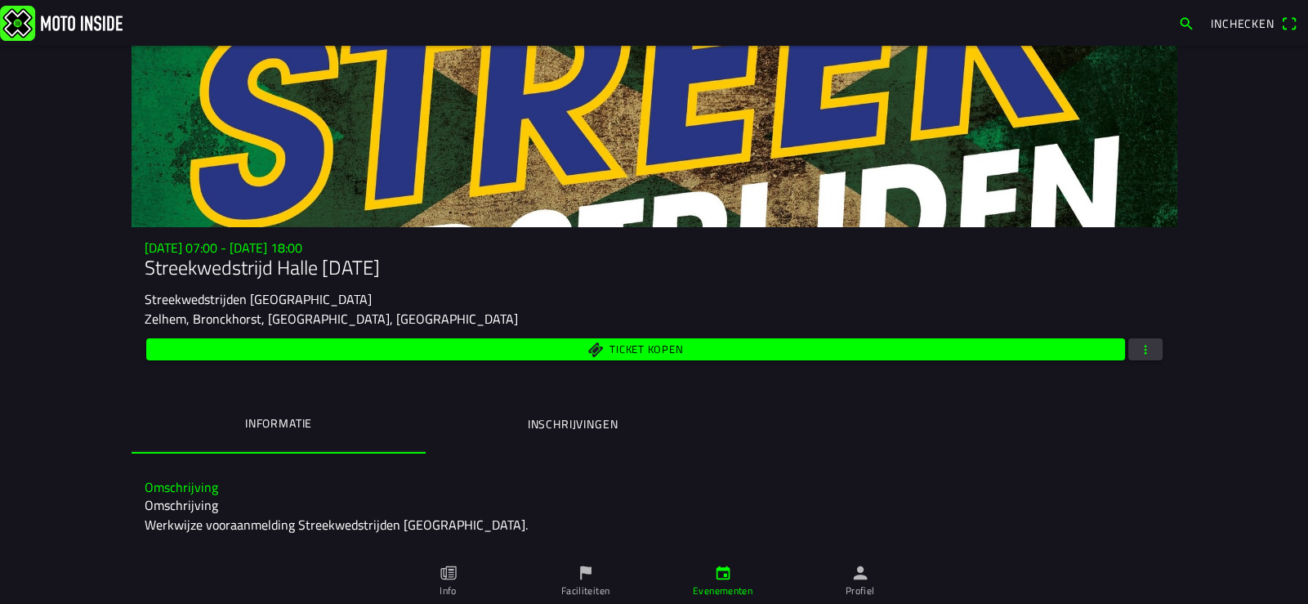
click at [1138, 352] on span "button" at bounding box center [1145, 349] width 15 height 22
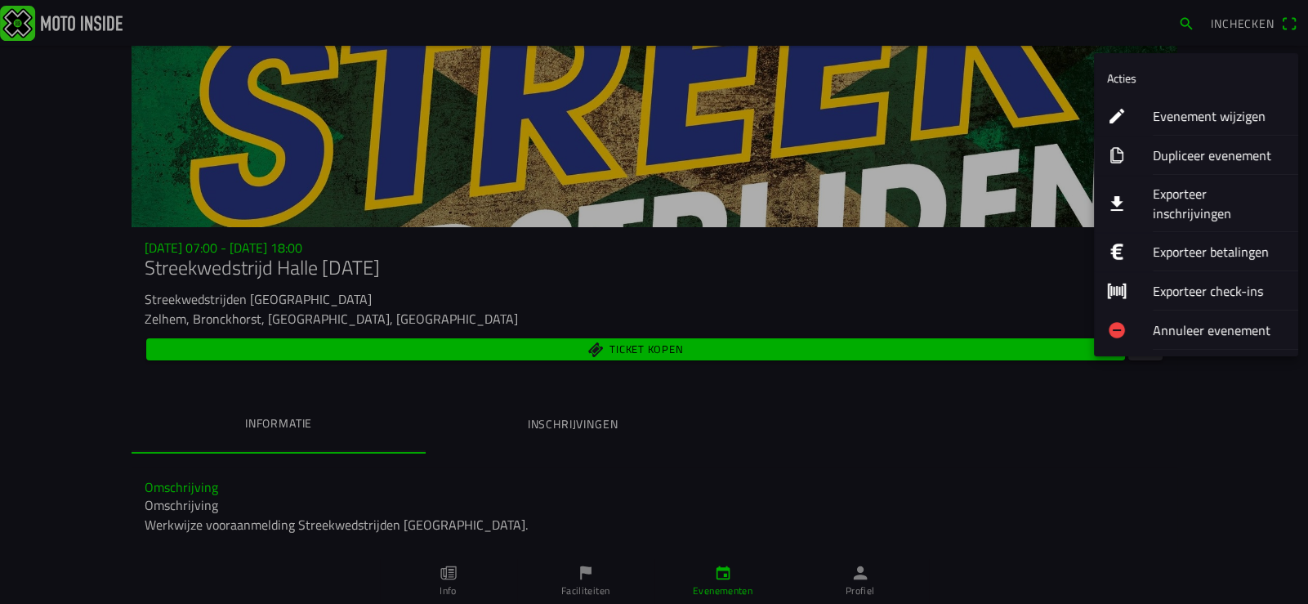
click at [1220, 109] on ion-label "Evenement wijzigen" at bounding box center [1219, 116] width 132 height 20
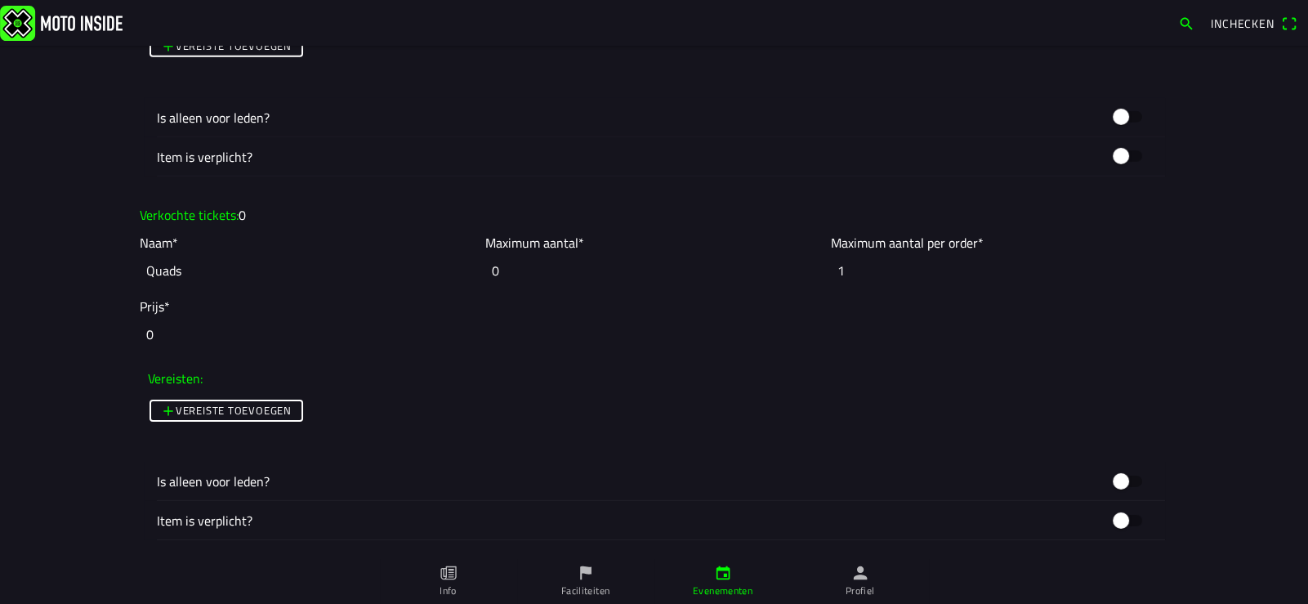
scroll to position [6618, 0]
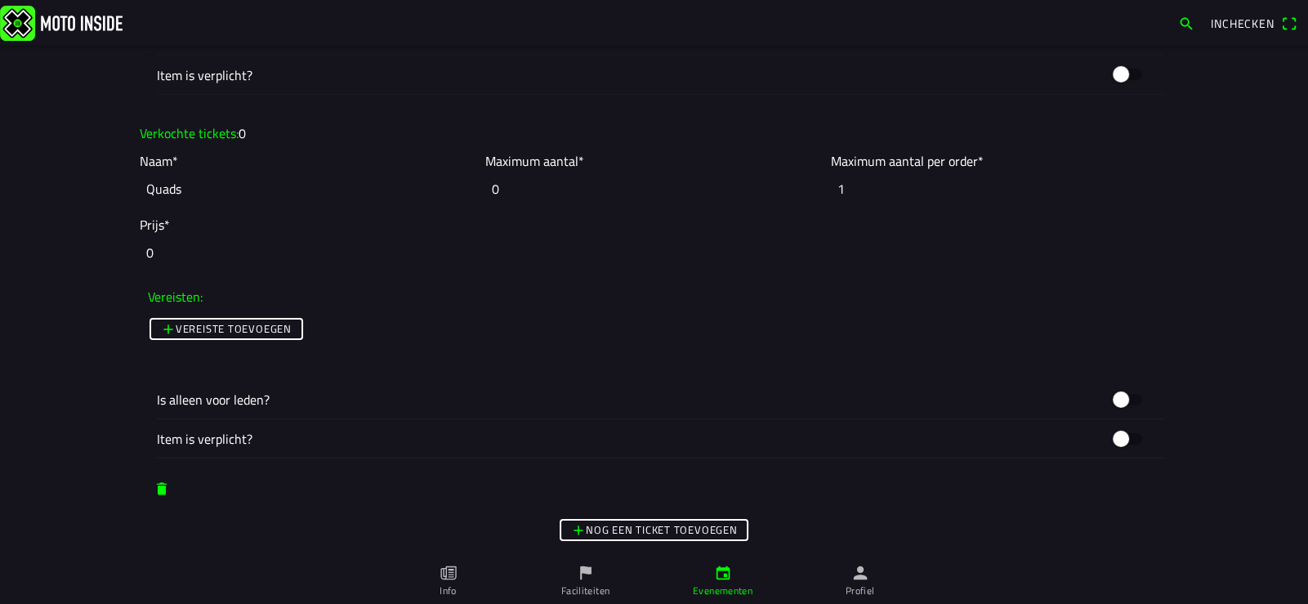
click at [154, 479] on span "button" at bounding box center [162, 488] width 16 height 29
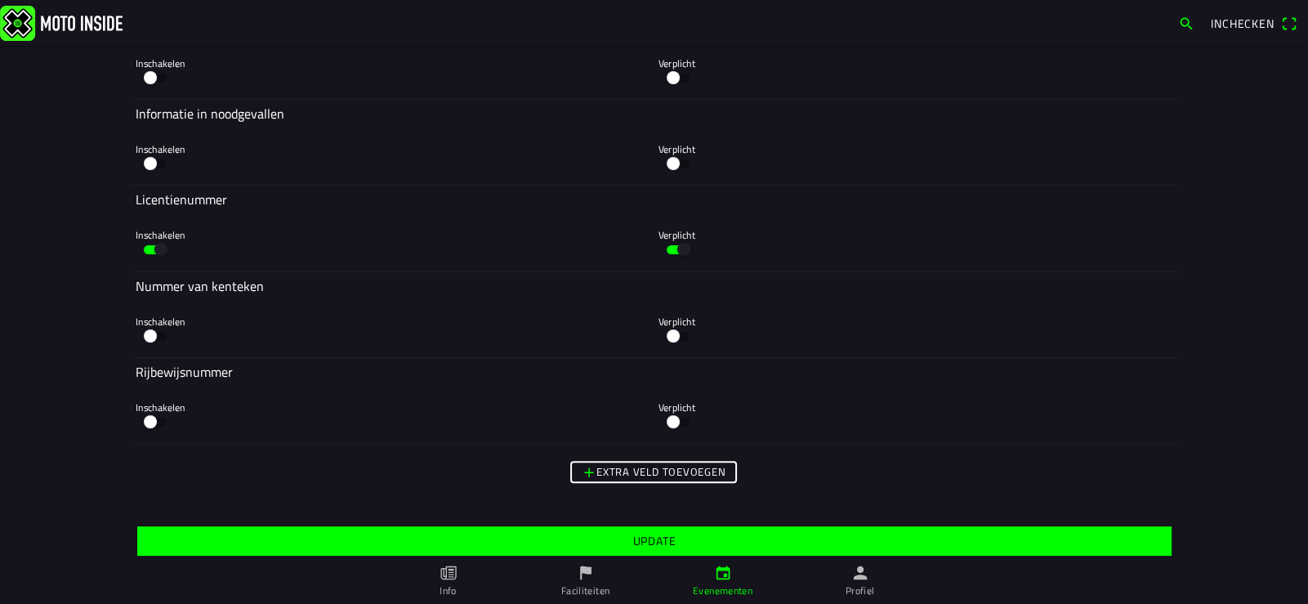
scroll to position [8559, 0]
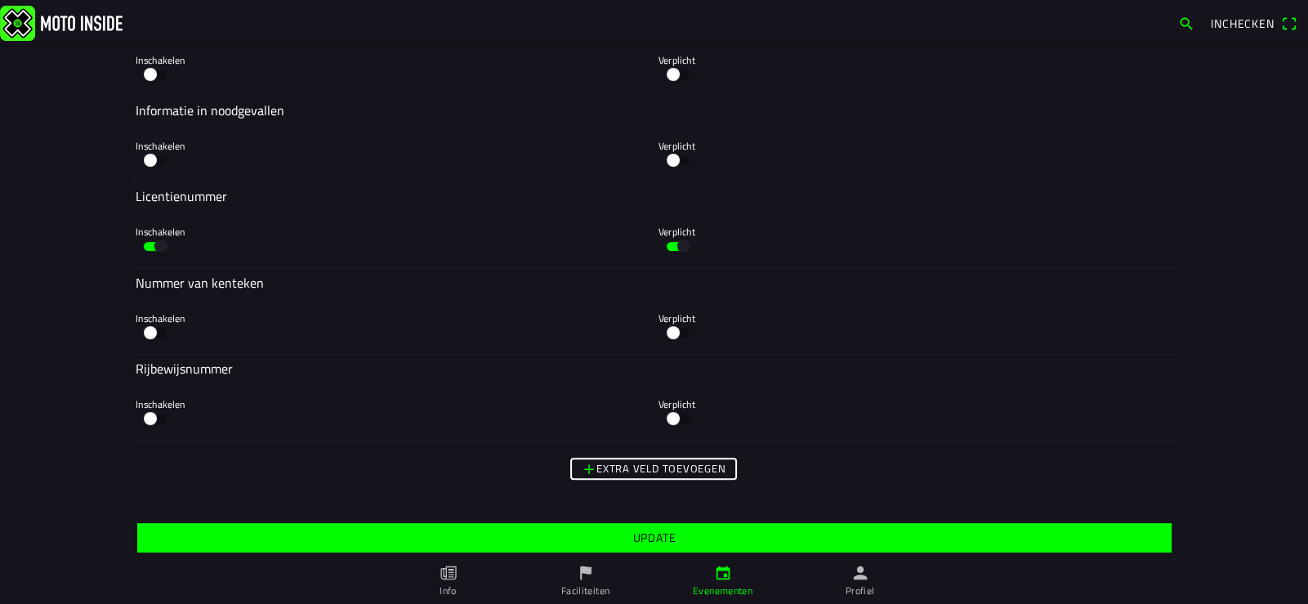
click at [0, 0] on slot "Update" at bounding box center [0, 0] width 0 height 0
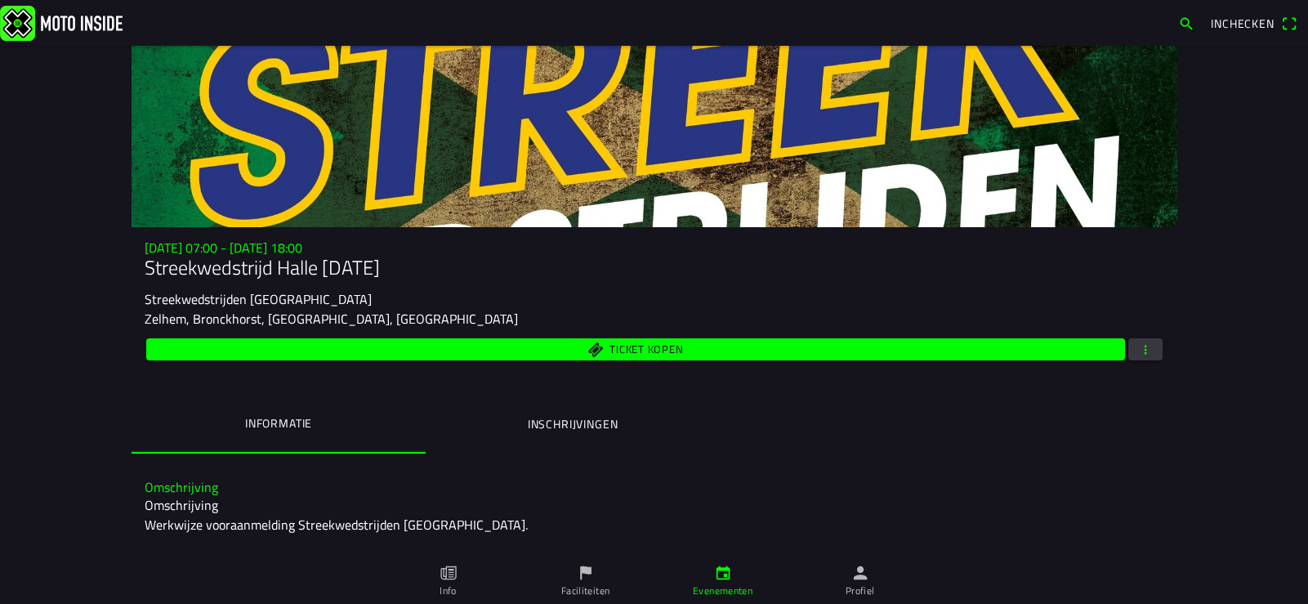
click at [1144, 346] on span "button" at bounding box center [1145, 349] width 15 height 22
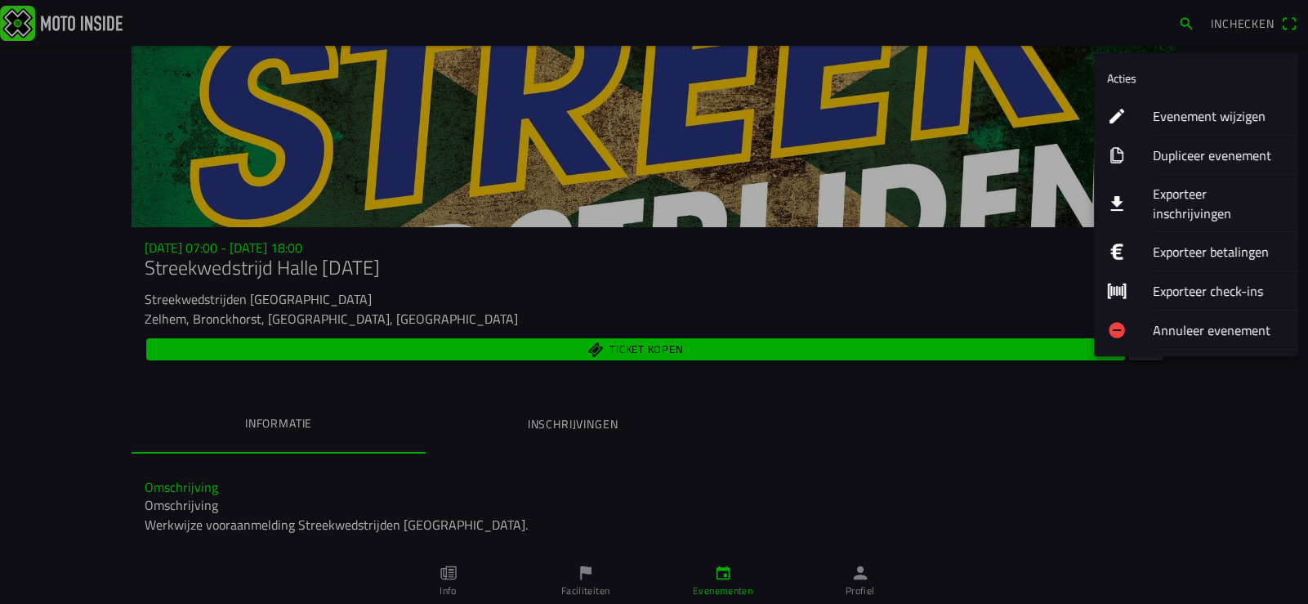
click at [1225, 118] on ion-label "Evenement wijzigen" at bounding box center [1219, 116] width 132 height 20
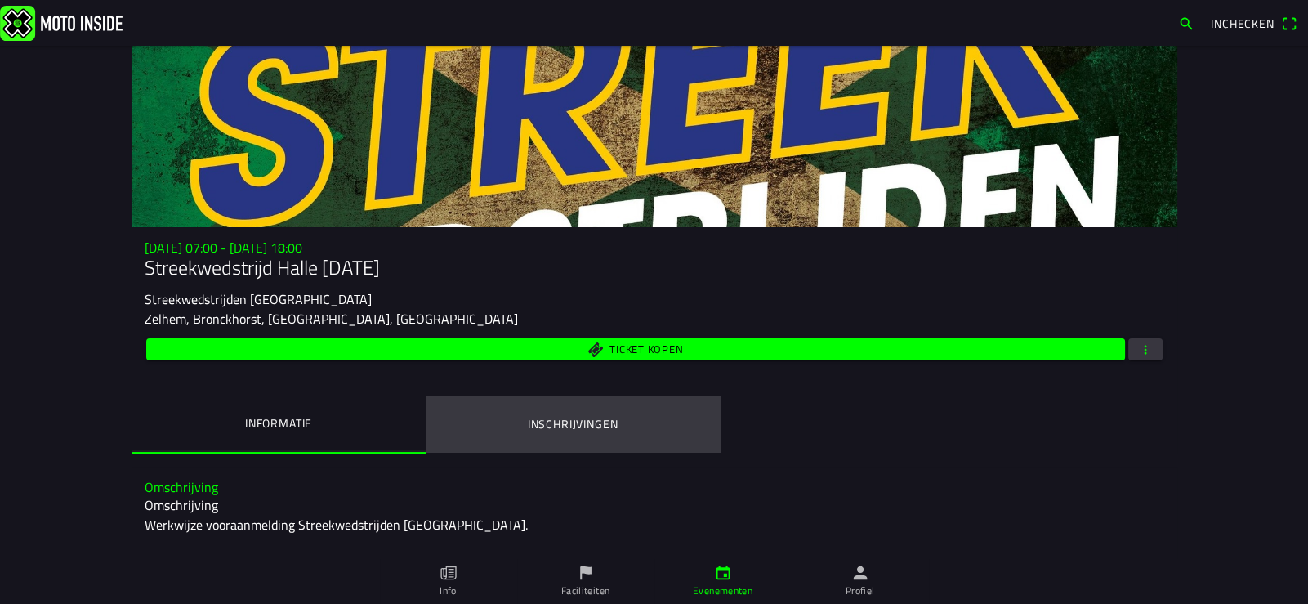
click at [570, 423] on ion-label "Inschrijvingen" at bounding box center [572, 424] width 91 height 18
